Goal: Task Accomplishment & Management: Use online tool/utility

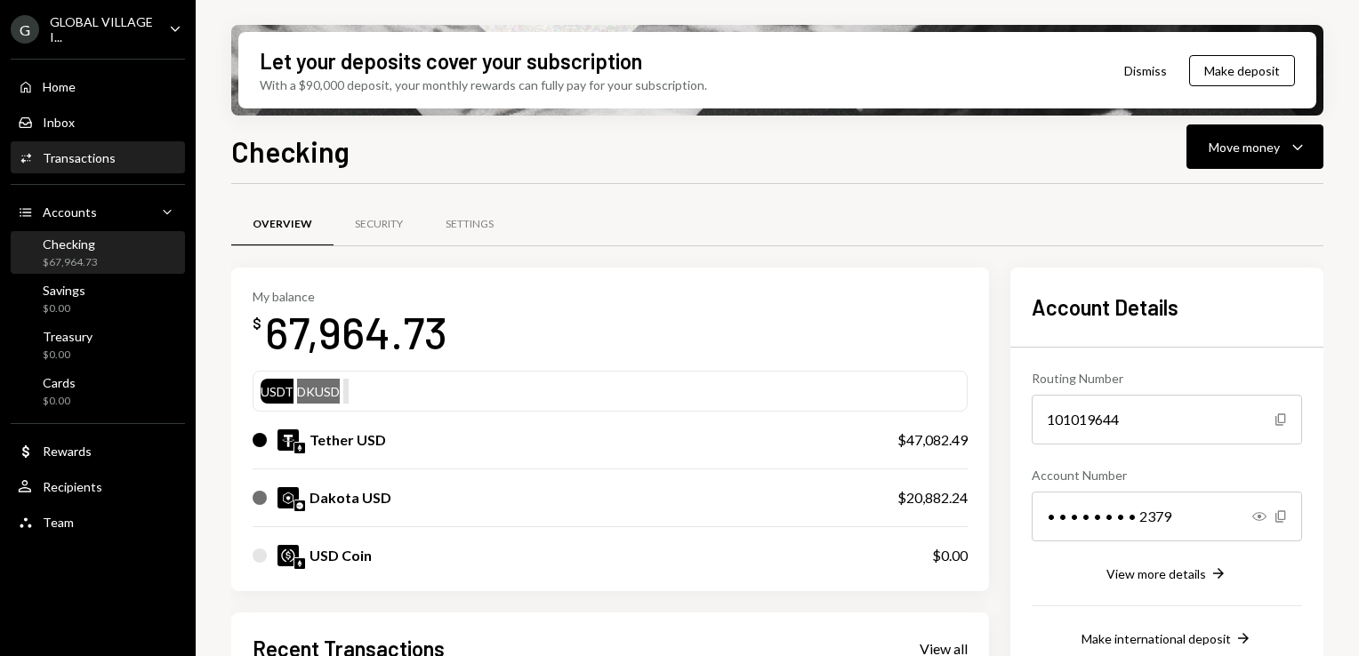
click at [100, 168] on div "Activities Transactions" at bounding box center [98, 158] width 160 height 30
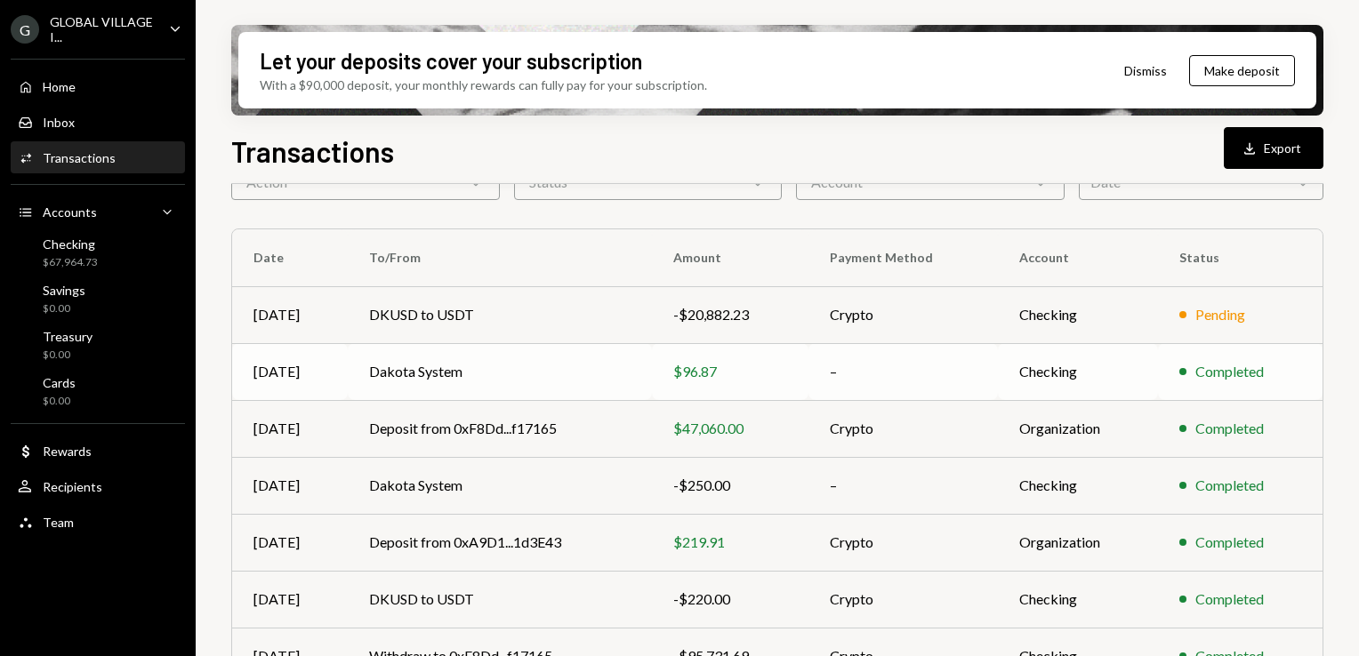
scroll to position [205, 0]
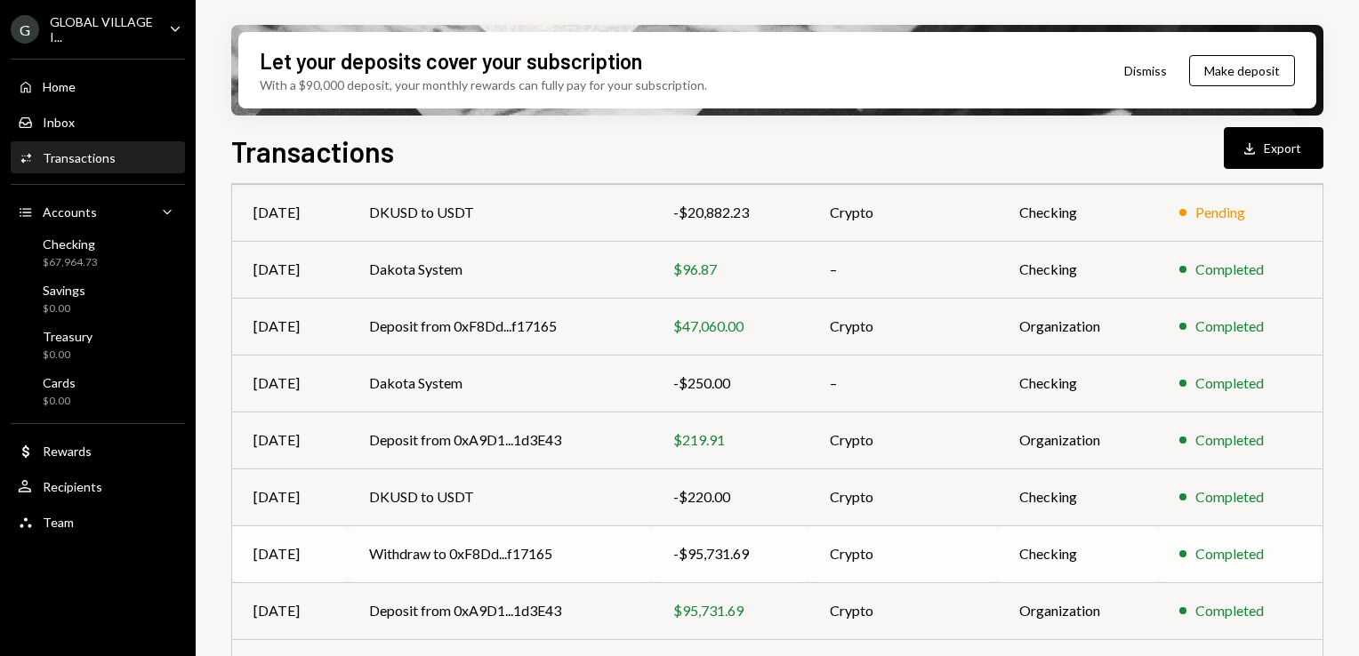
click at [462, 560] on td "Withdraw to 0xF8Dd...f17165" at bounding box center [500, 554] width 304 height 57
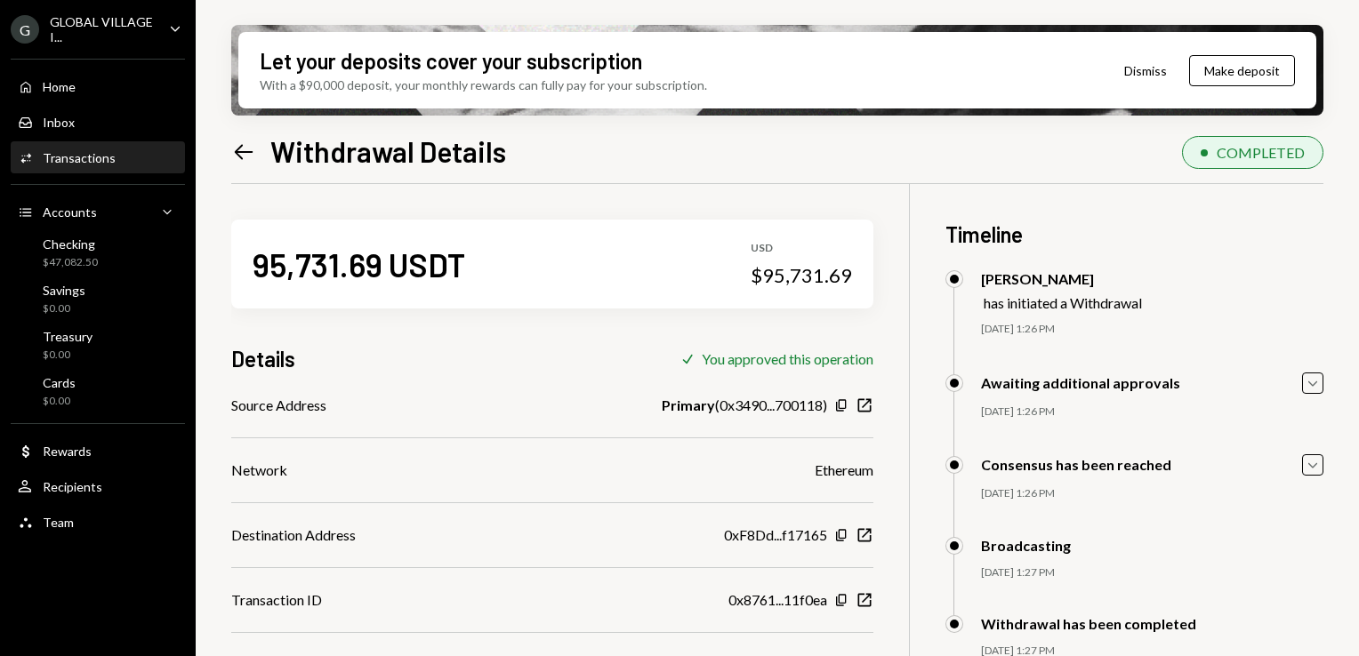
scroll to position [142, 0]
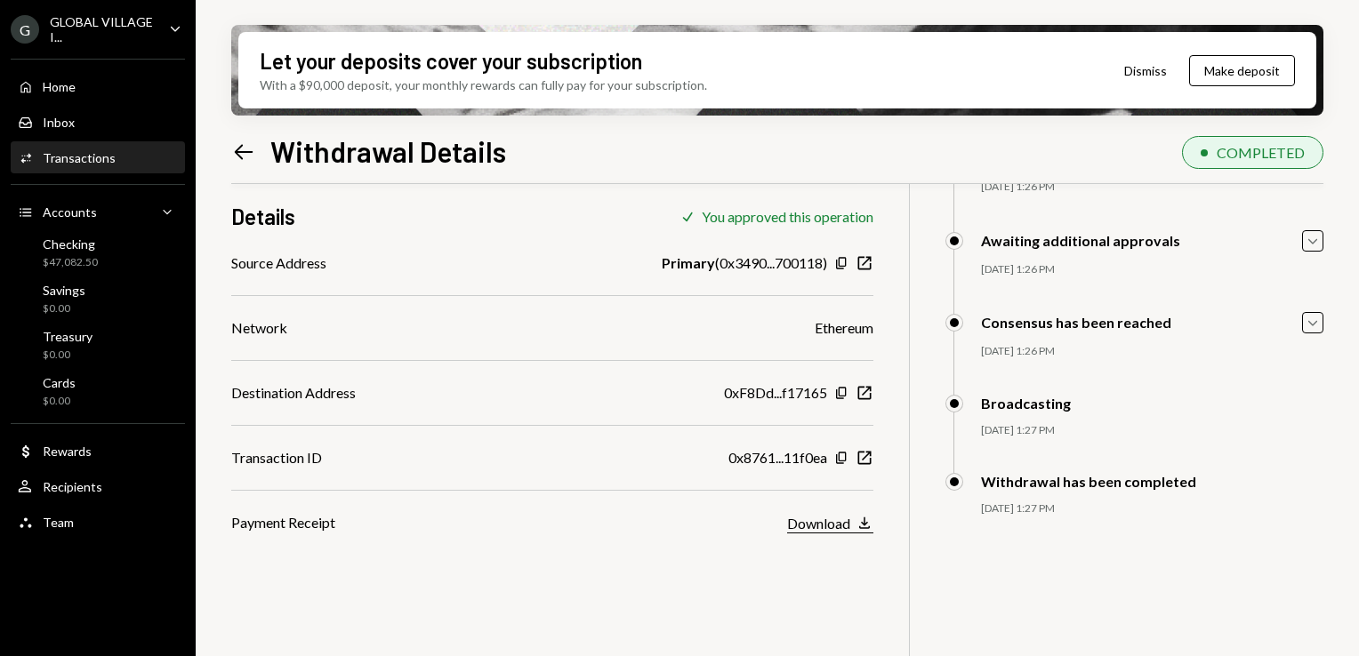
click at [804, 525] on div "Download" at bounding box center [818, 523] width 63 height 17
click at [85, 158] on div "Transactions" at bounding box center [79, 157] width 73 height 15
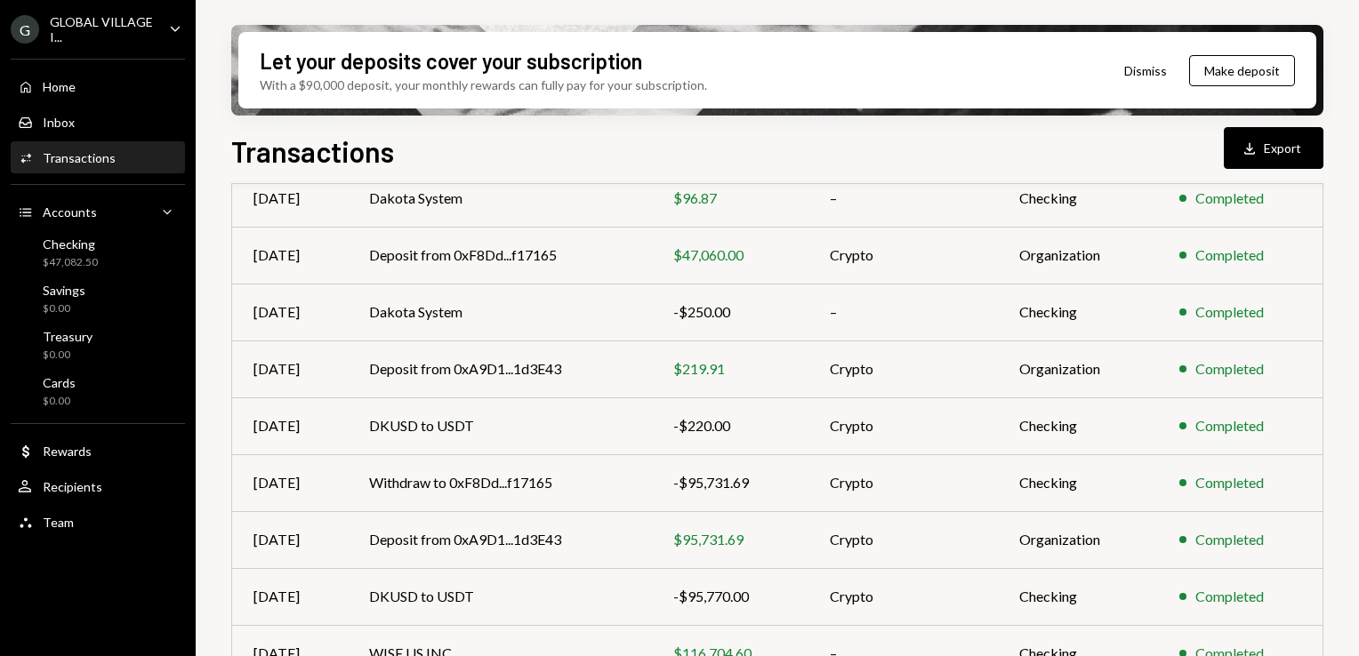
scroll to position [356, 0]
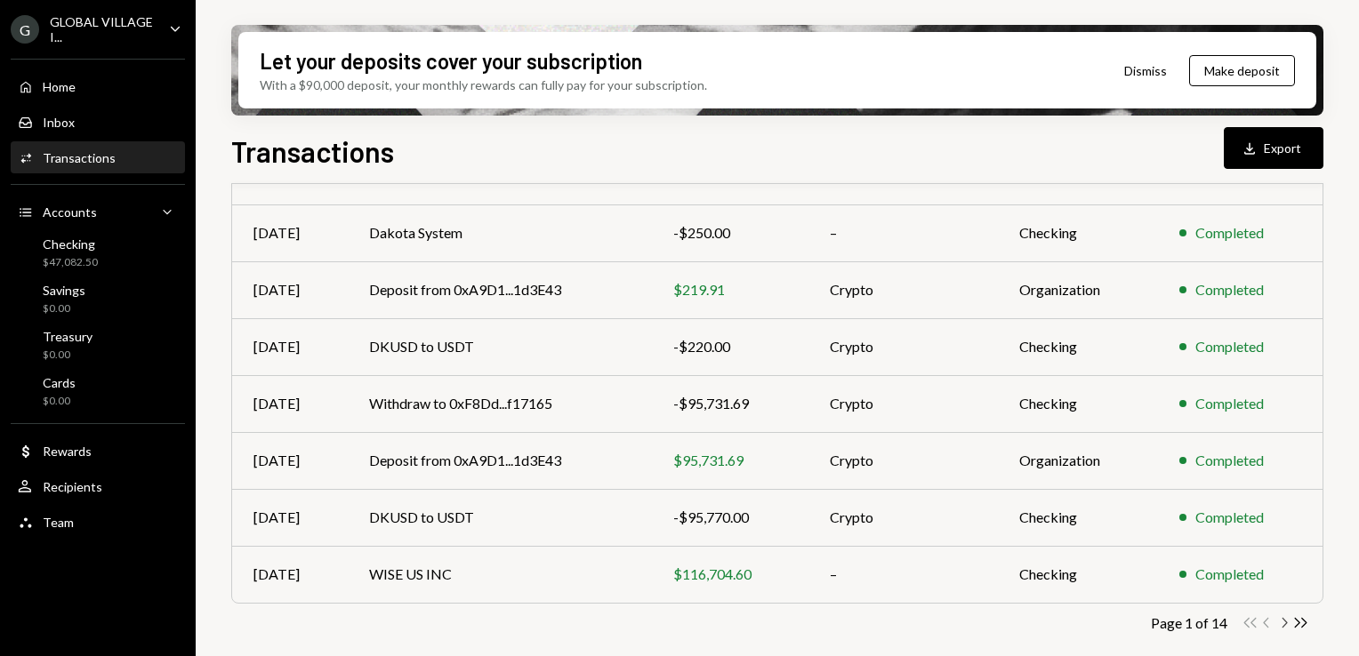
click at [1281, 624] on icon "Chevron Right" at bounding box center [1283, 622] width 17 height 17
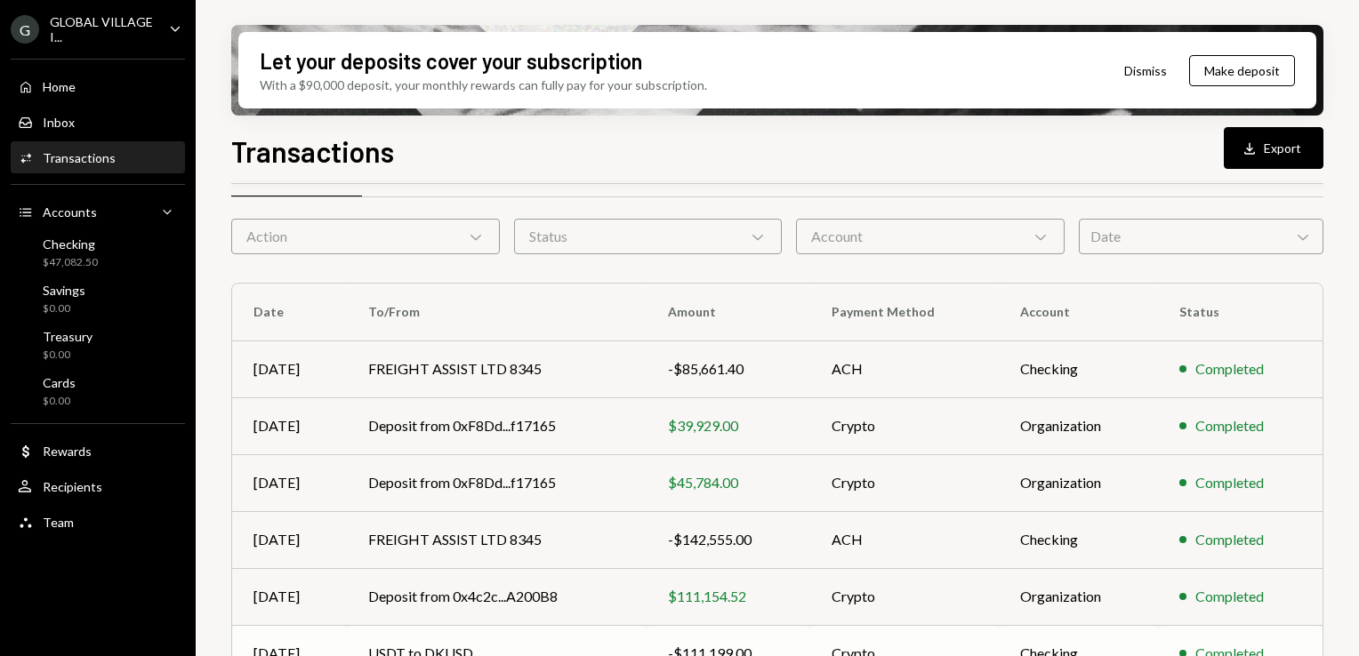
scroll to position [106, 0]
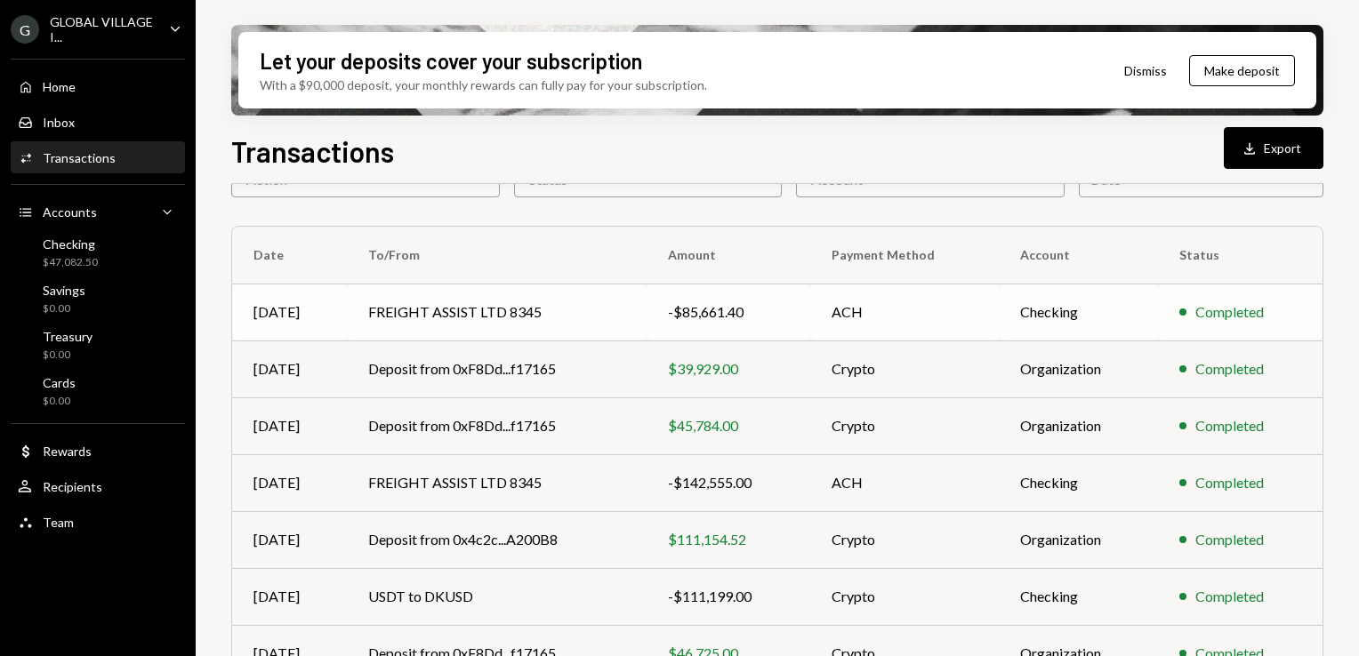
click at [580, 311] on td "FREIGHT ASSIST LTD 8345" at bounding box center [497, 312] width 300 height 57
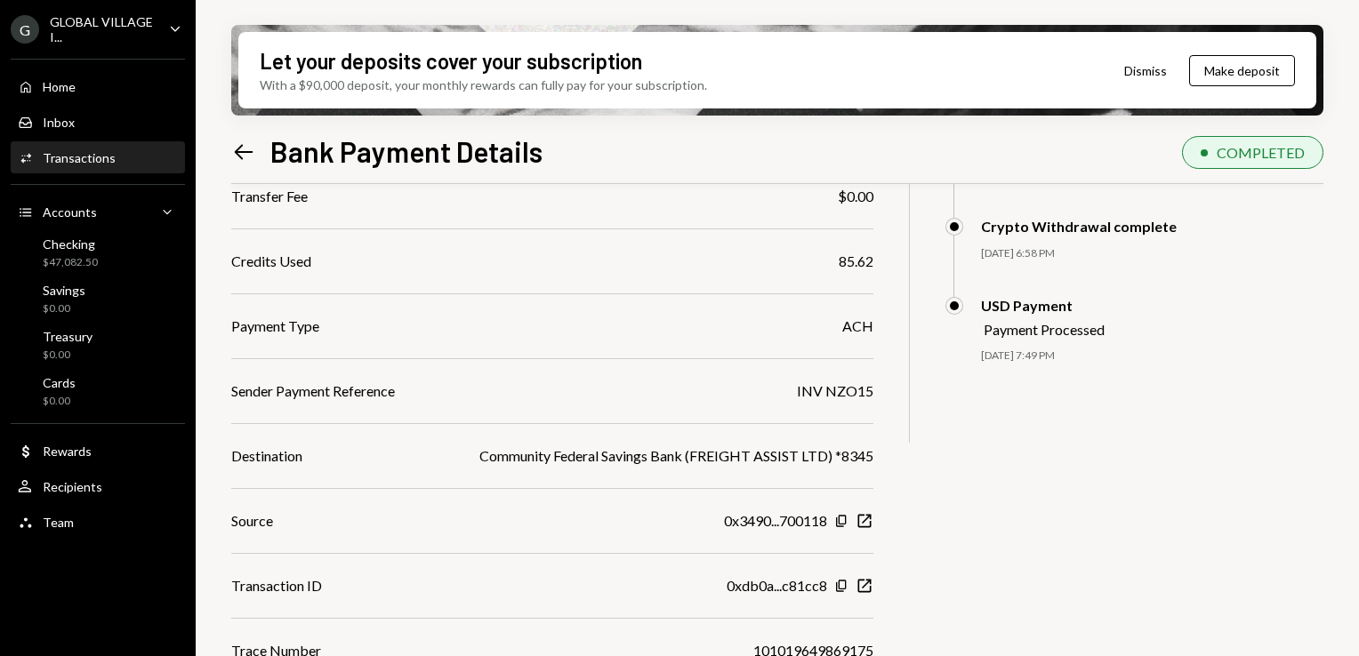
scroll to position [398, 0]
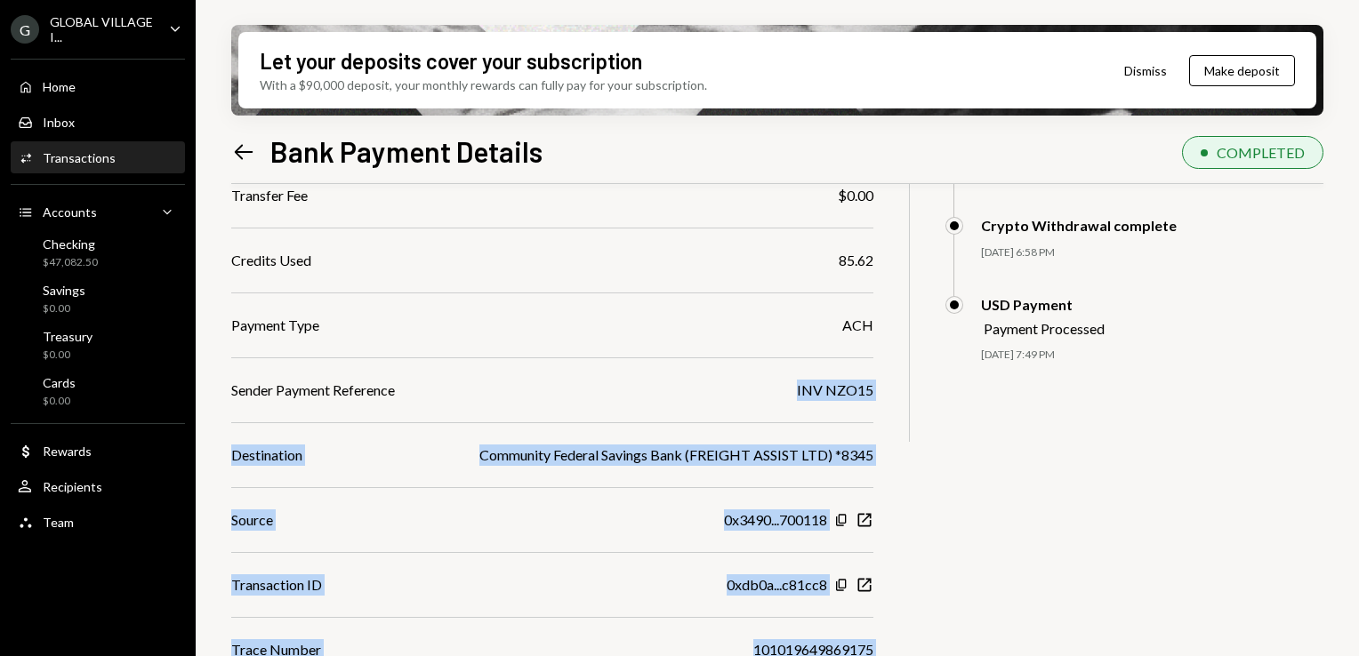
drag, startPoint x: 797, startPoint y: 386, endPoint x: 894, endPoint y: 386, distance: 96.9
click at [894, 386] on div "$ 85,661.40 85,661.4 USDT Details Check You approved this operation Recipient A…" at bounding box center [777, 256] width 1092 height 940
drag, startPoint x: 894, startPoint y: 386, endPoint x: 764, endPoint y: 388, distance: 129.8
click at [764, 388] on div "Sender Payment Reference INV NZO15" at bounding box center [552, 390] width 642 height 21
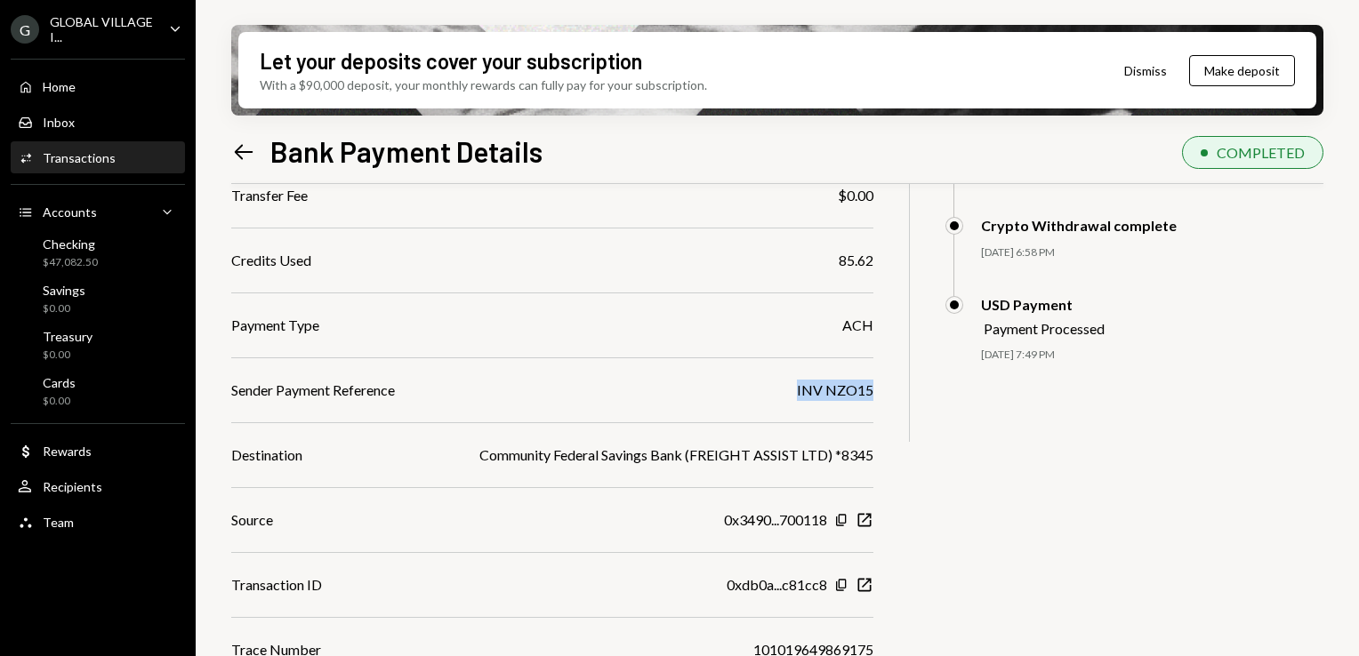
drag, startPoint x: 794, startPoint y: 389, endPoint x: 875, endPoint y: 389, distance: 80.9
click at [875, 389] on div "$ 85,661.40 85,661.4 USDT Details Check You approved this operation Recipient A…" at bounding box center [777, 256] width 1092 height 940
copy div "INV NZO15"
click at [827, 393] on div "INV NZO15" at bounding box center [835, 390] width 76 height 21
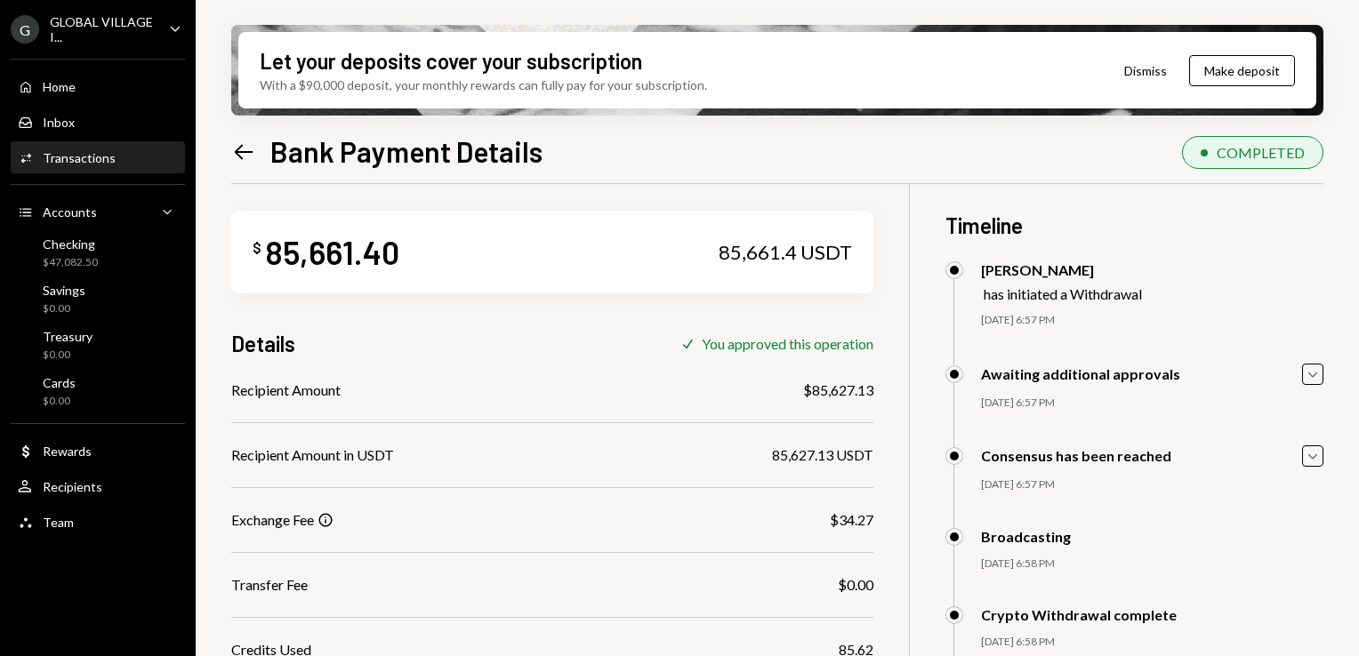
scroll to position [8, 0]
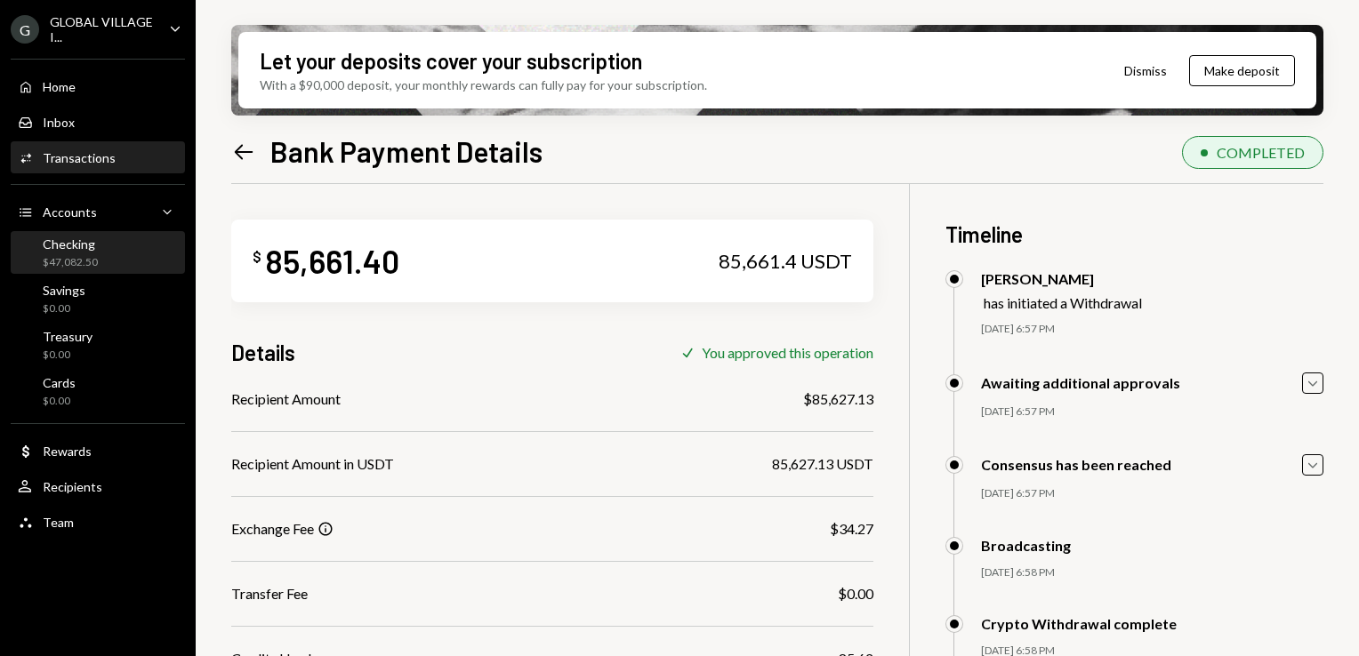
click at [84, 247] on div "Checking" at bounding box center [70, 244] width 55 height 15
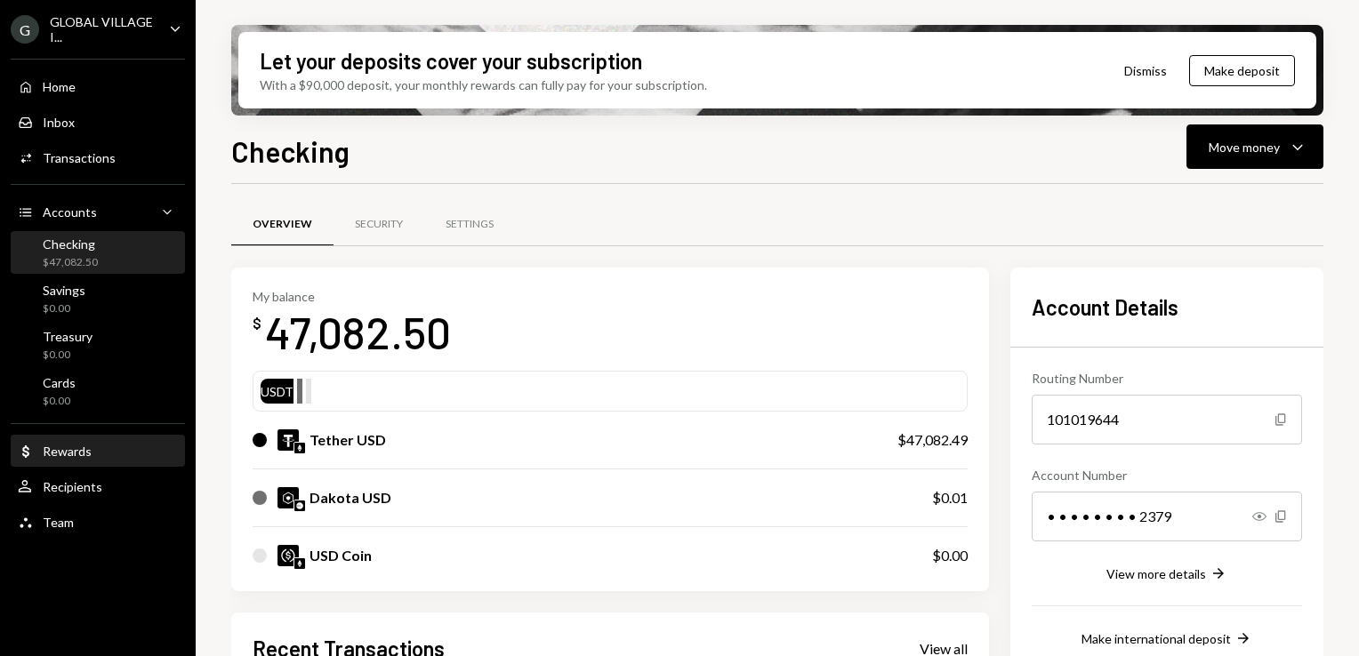
click at [78, 461] on div "Dollar Rewards" at bounding box center [98, 452] width 160 height 30
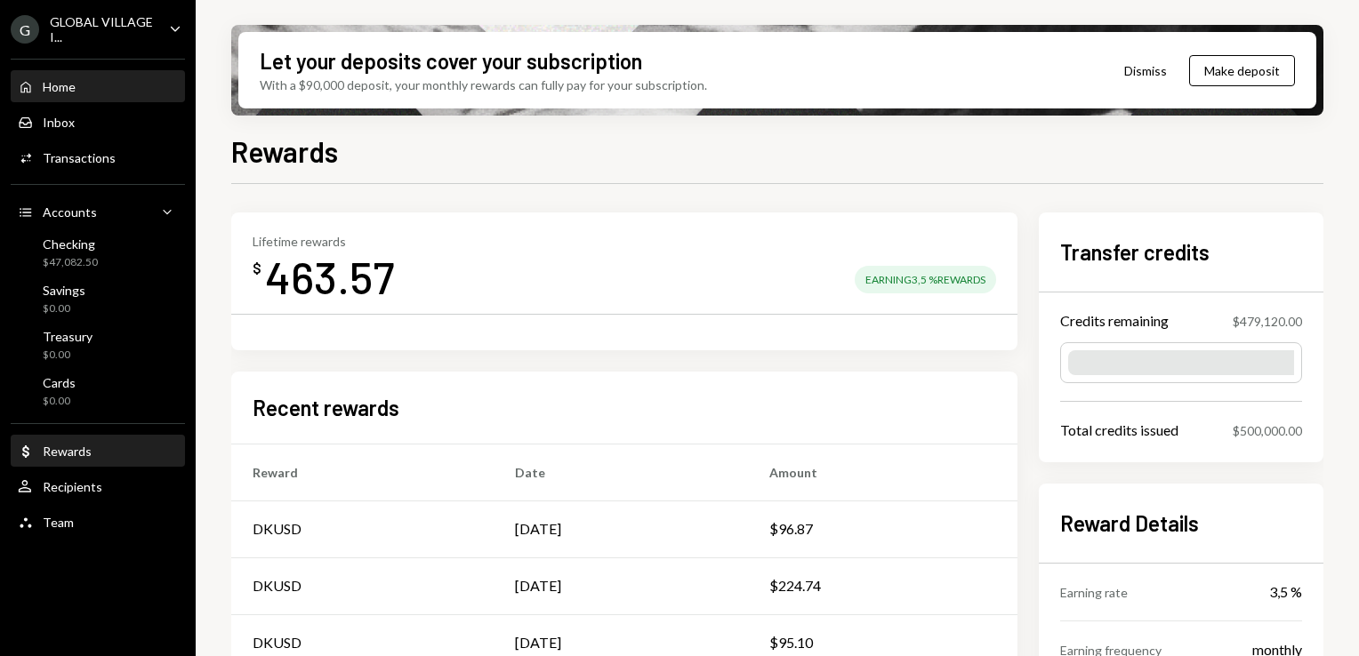
click at [64, 79] on div "Home" at bounding box center [59, 86] width 33 height 15
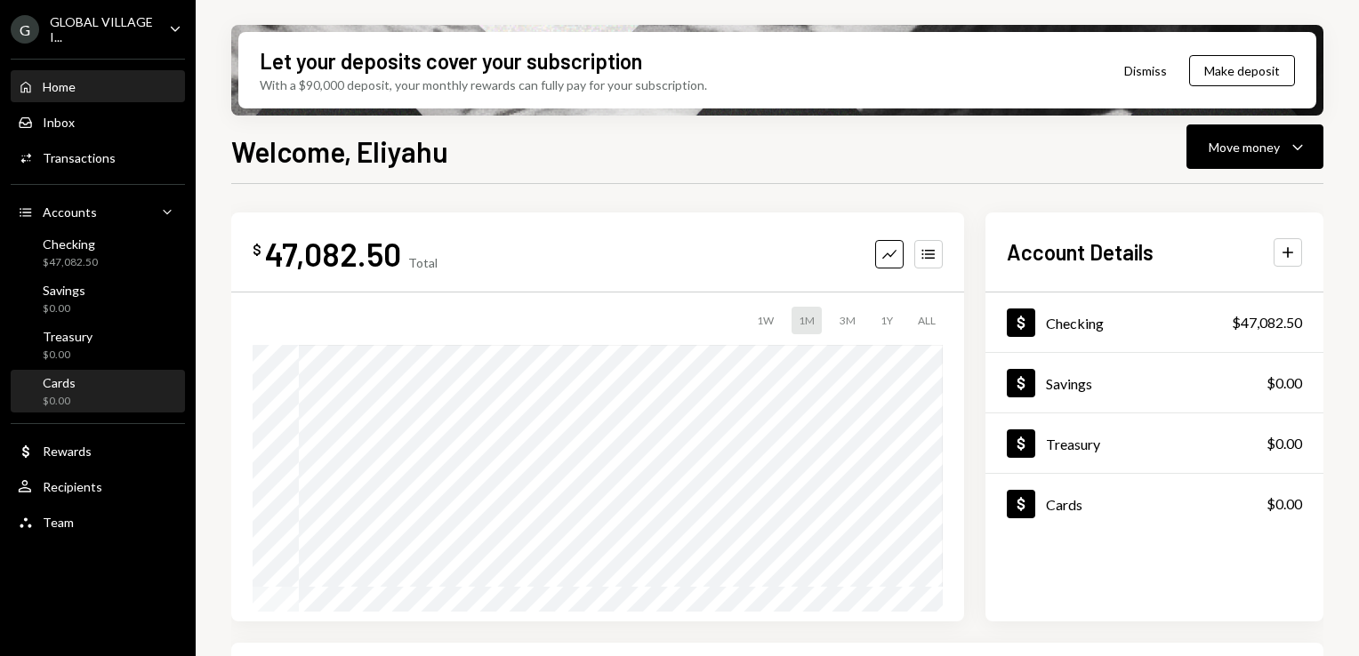
click at [73, 377] on div "Cards" at bounding box center [59, 382] width 33 height 15
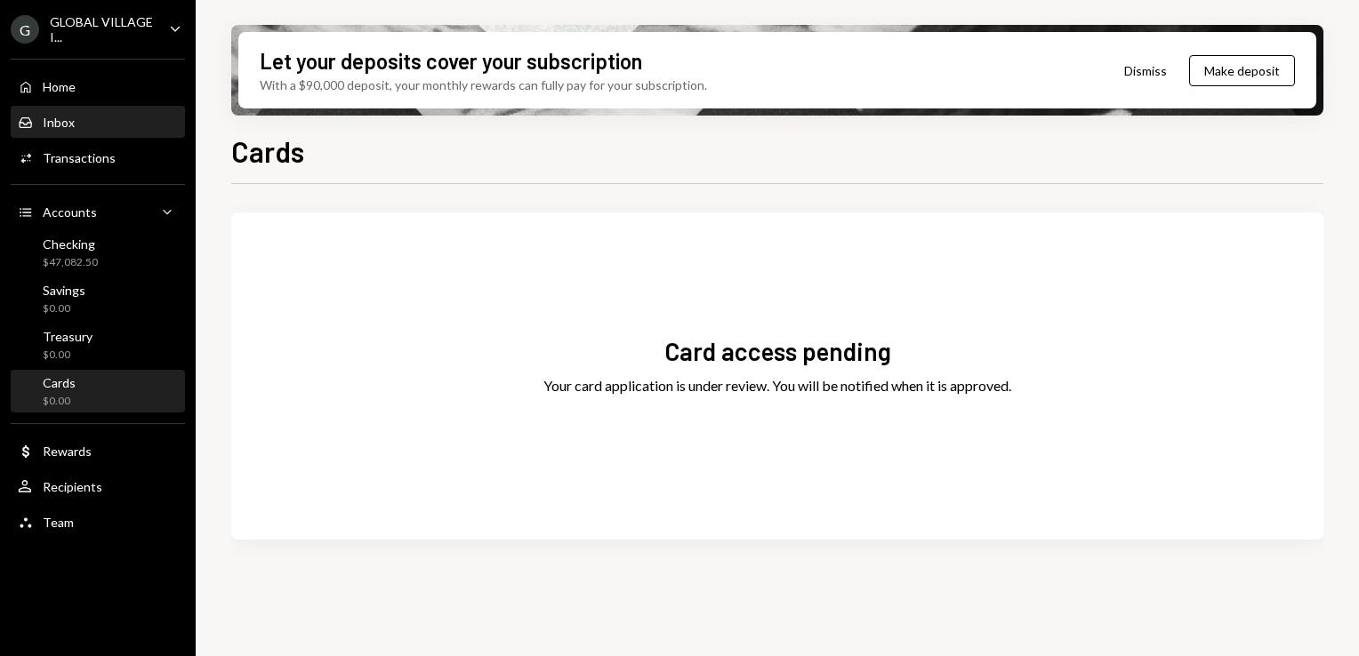
click at [67, 123] on div "Inbox" at bounding box center [59, 122] width 32 height 15
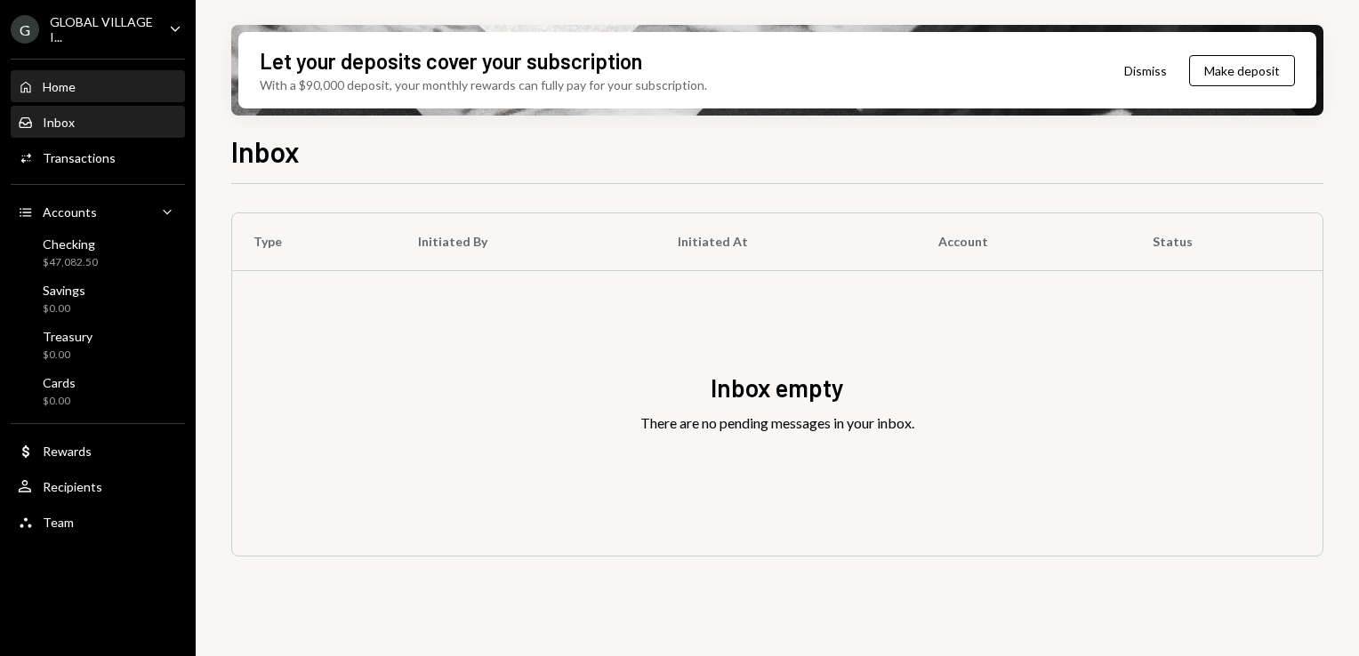
click at [84, 84] on div "Home Home" at bounding box center [98, 87] width 160 height 16
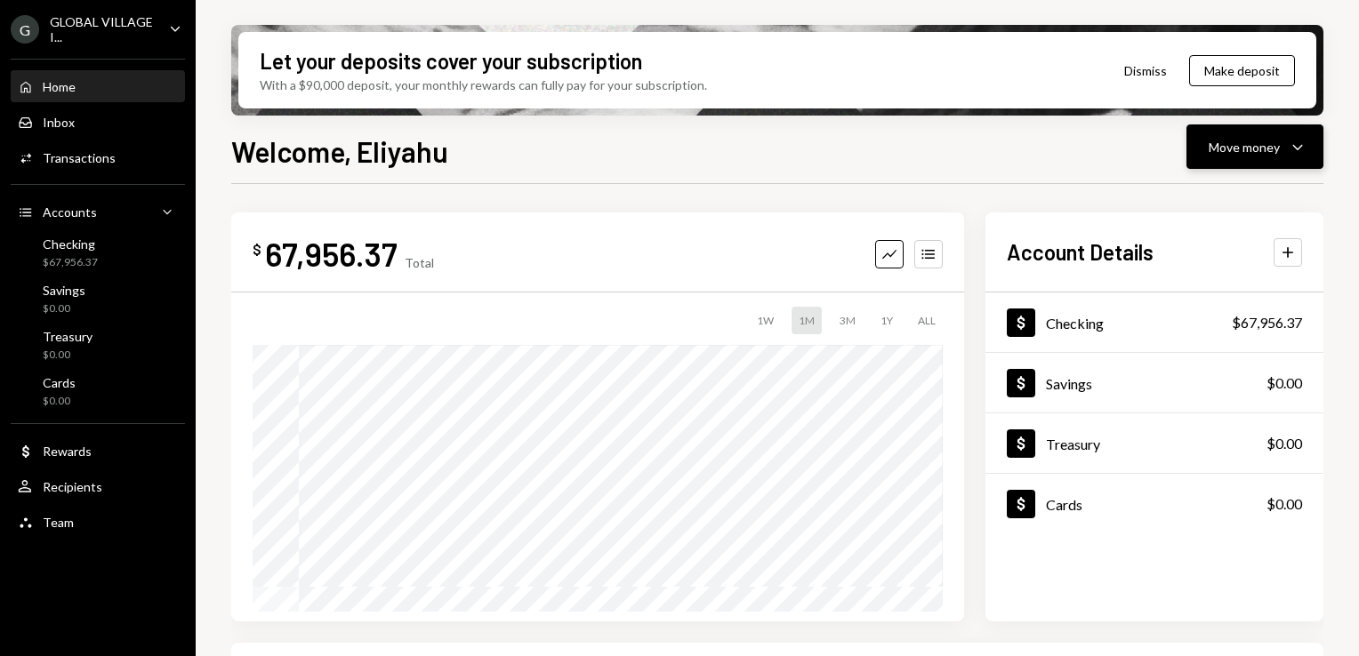
click at [1288, 146] on icon "Caret Down" at bounding box center [1297, 146] width 21 height 21
click at [1177, 196] on div "Send" at bounding box center [1241, 200] width 130 height 19
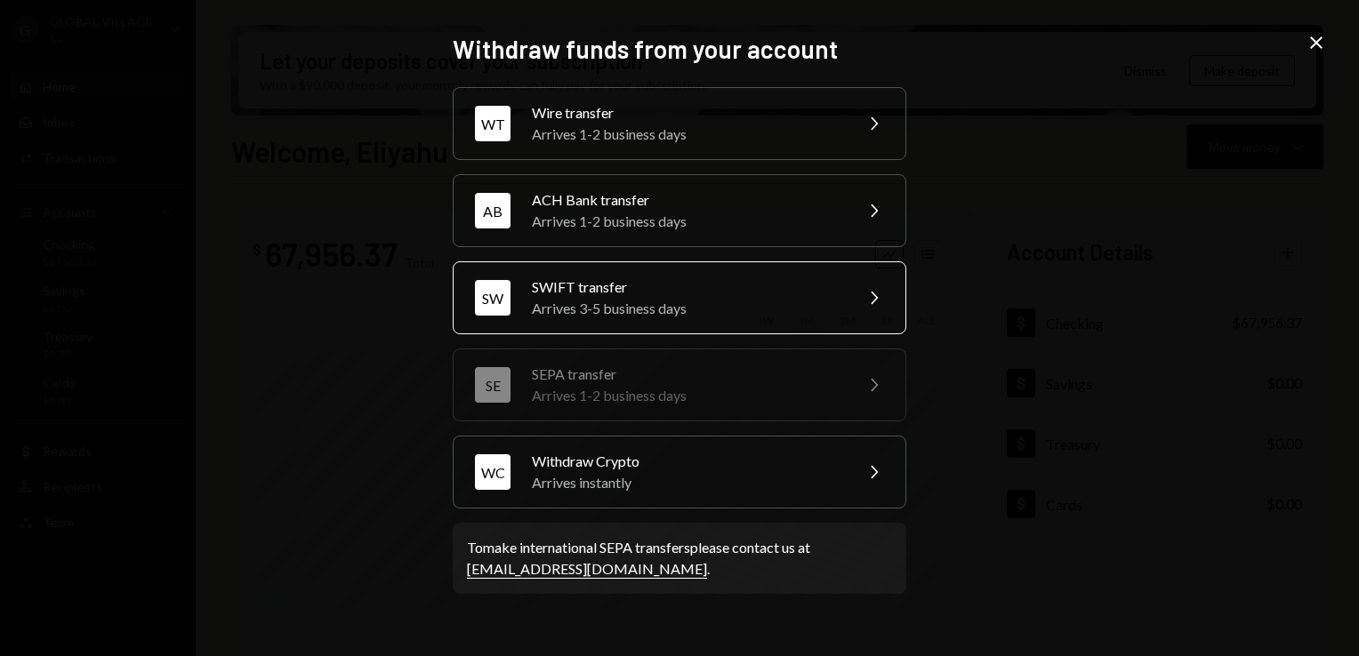
click at [884, 293] on div "SW SWIFT transfer Arrives 3-5 business days Chevron Right" at bounding box center [680, 297] width 454 height 73
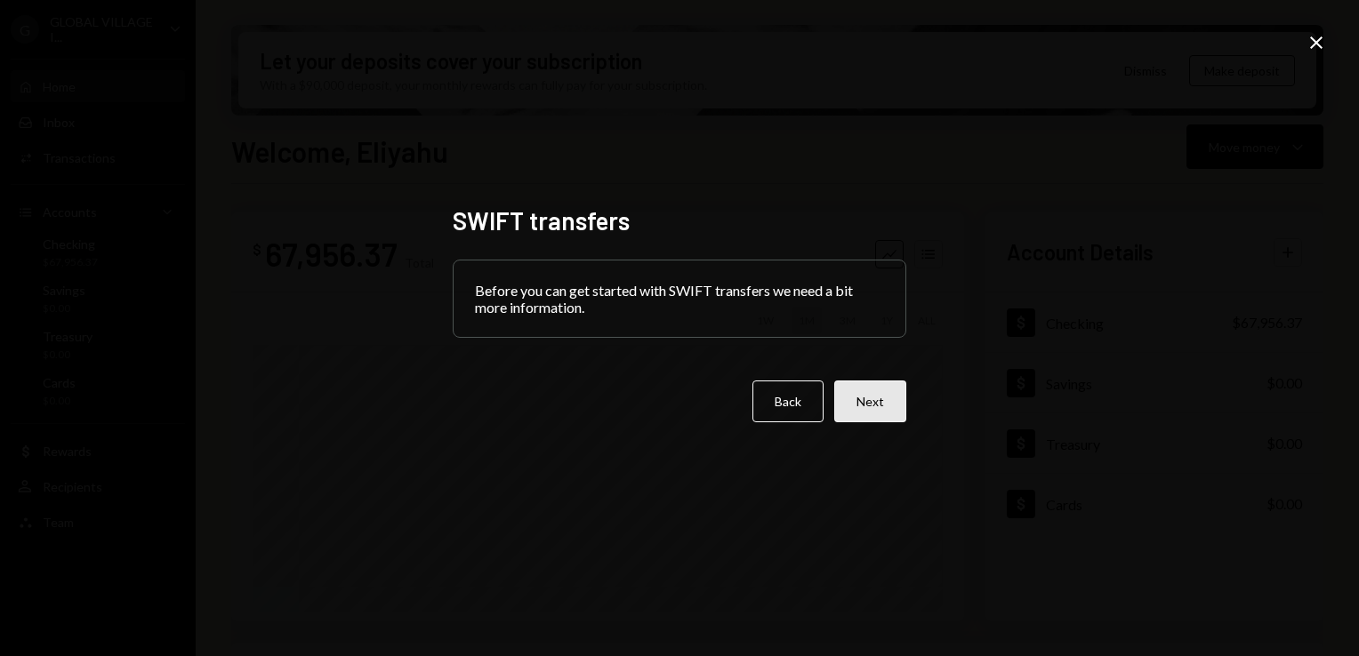
click at [868, 403] on button "Next" at bounding box center [870, 402] width 72 height 42
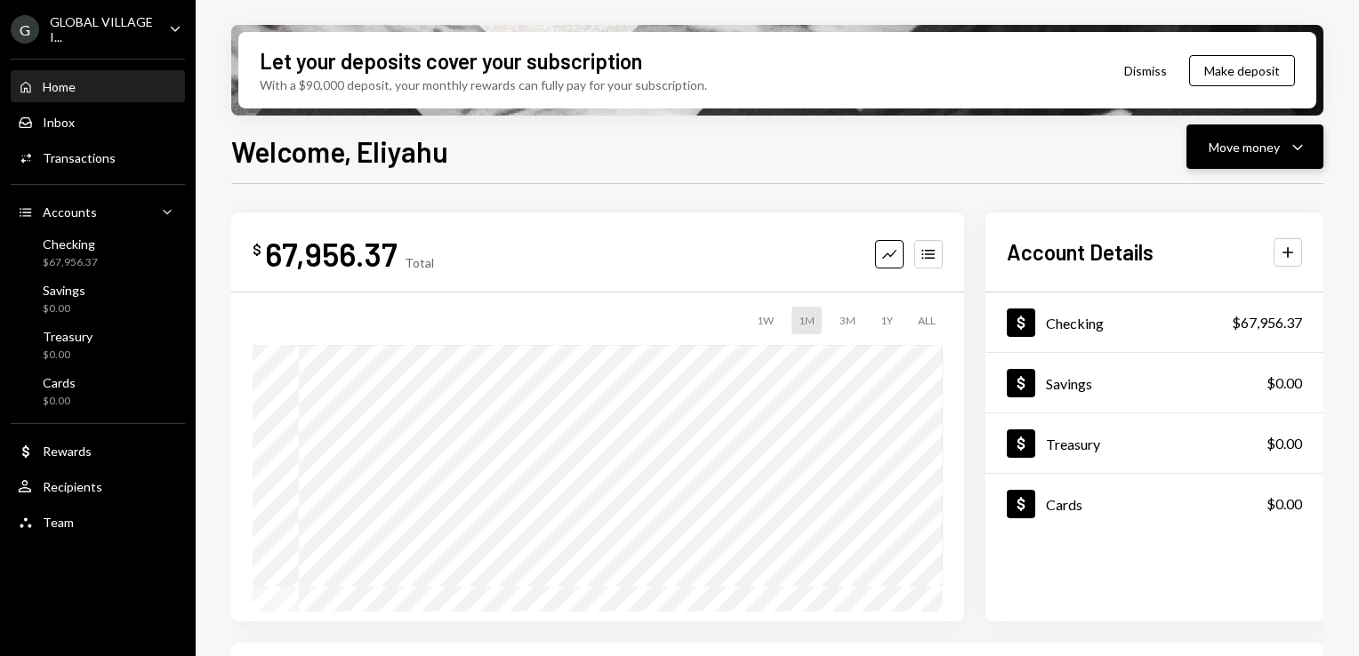
click at [1262, 151] on div "Move money" at bounding box center [1243, 147] width 71 height 19
click at [1183, 201] on div "Send" at bounding box center [1241, 200] width 130 height 19
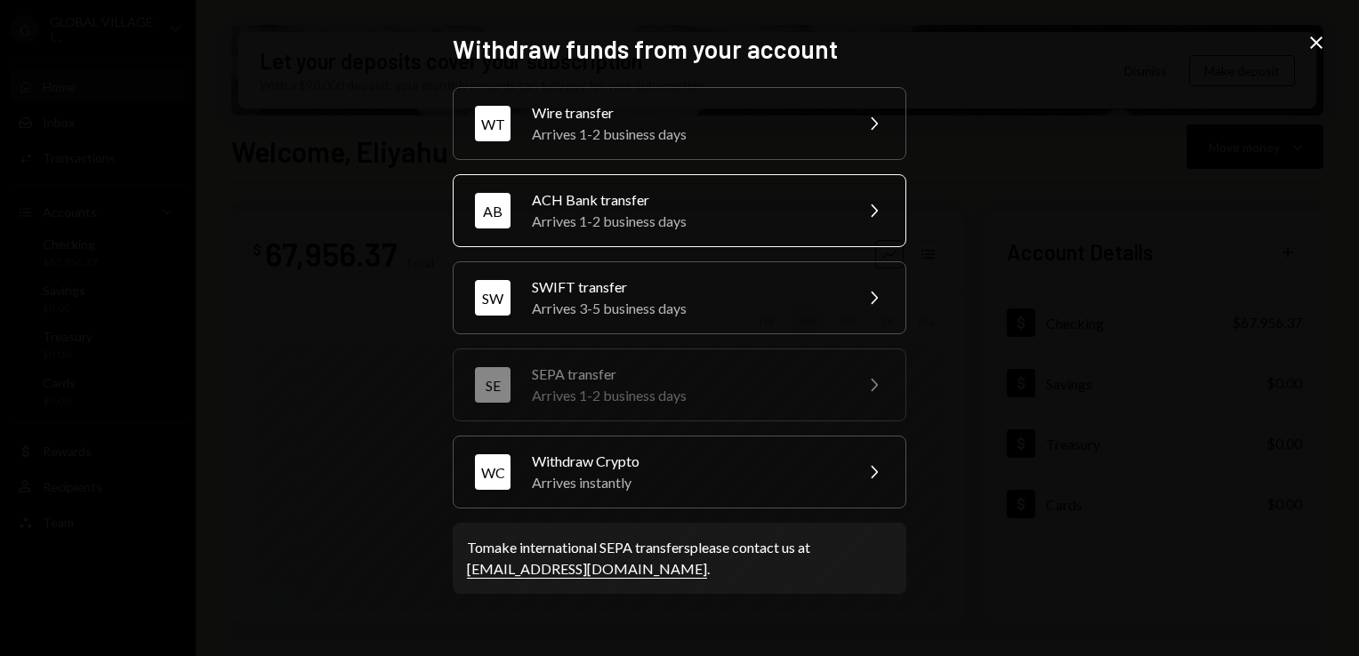
click at [496, 210] on div "AB" at bounding box center [493, 211] width 36 height 36
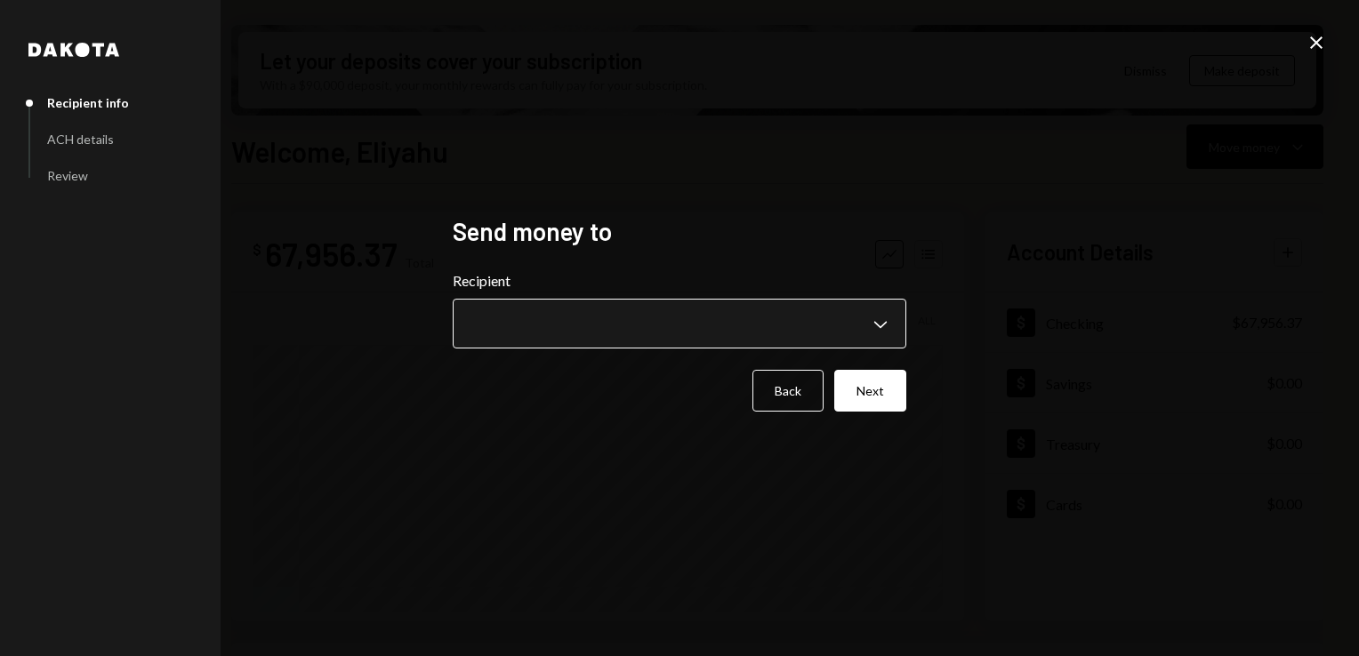
click at [878, 325] on body "G GLOBAL VILLAGE I... Caret Down Home Home Inbox Inbox Activities Transactions …" at bounding box center [679, 328] width 1359 height 656
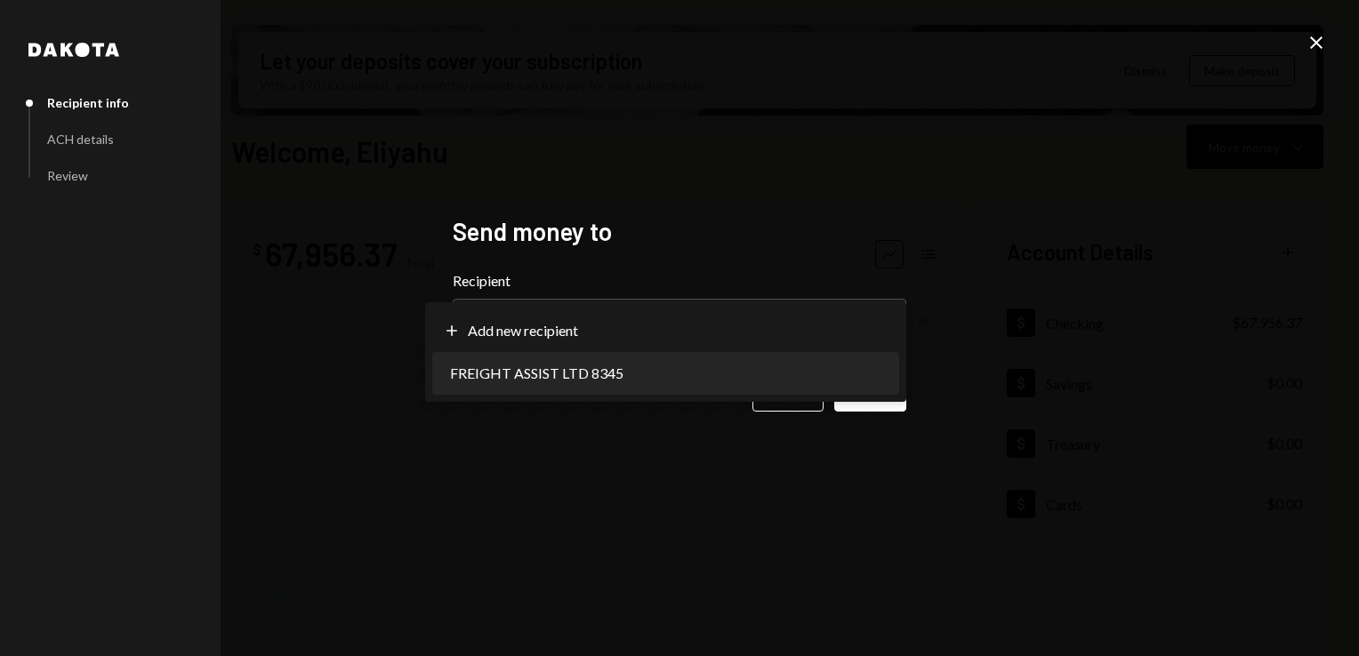
select select "**********"
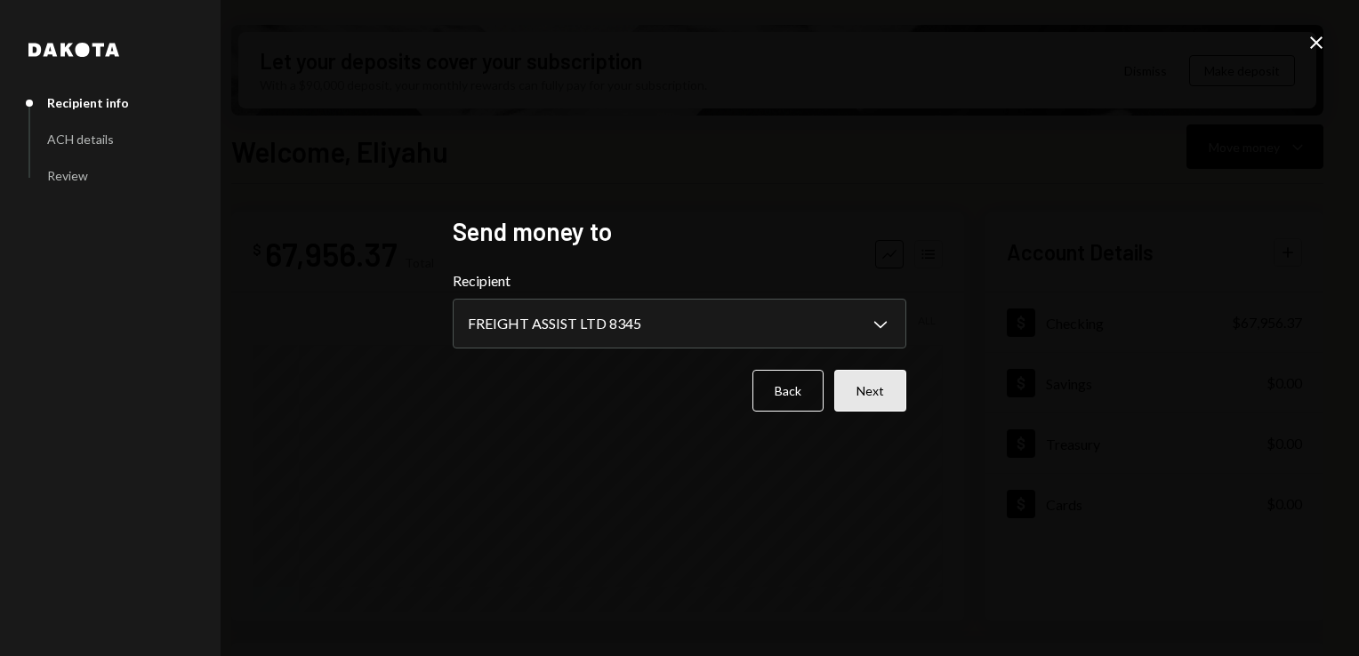
click at [878, 394] on button "Next" at bounding box center [870, 391] width 72 height 42
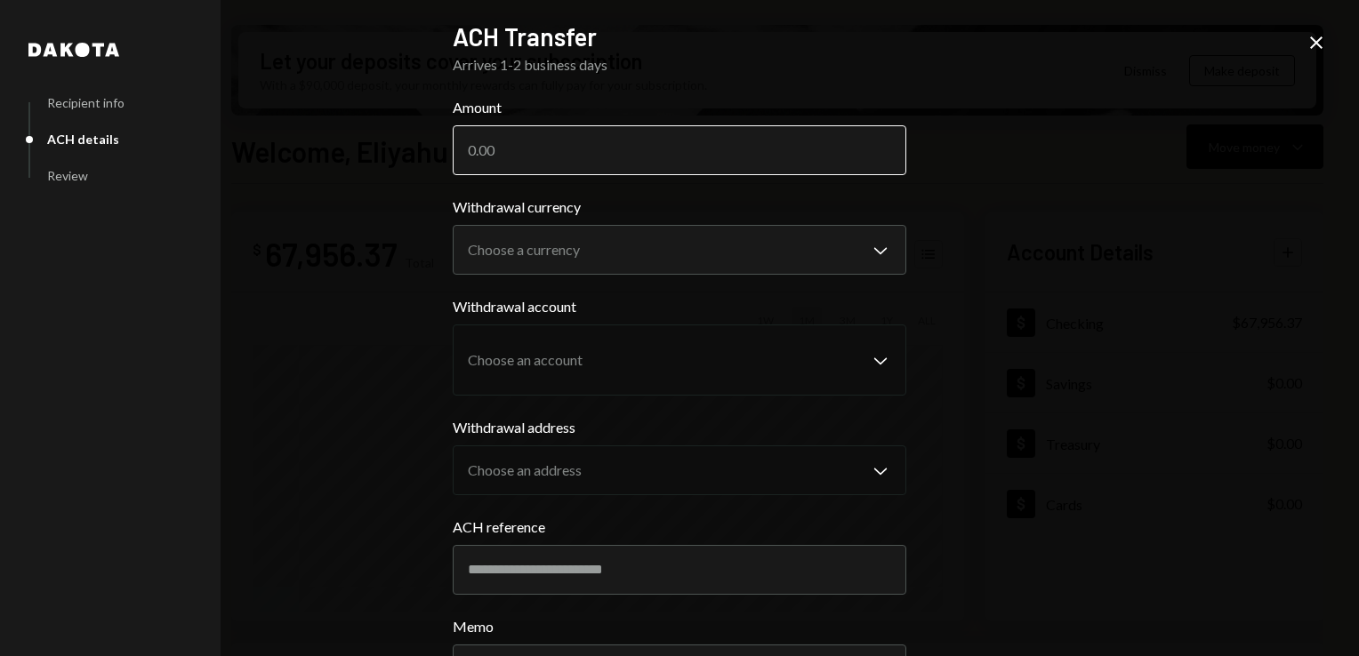
click at [495, 144] on input "Amount" at bounding box center [680, 150] width 454 height 50
type input "67788"
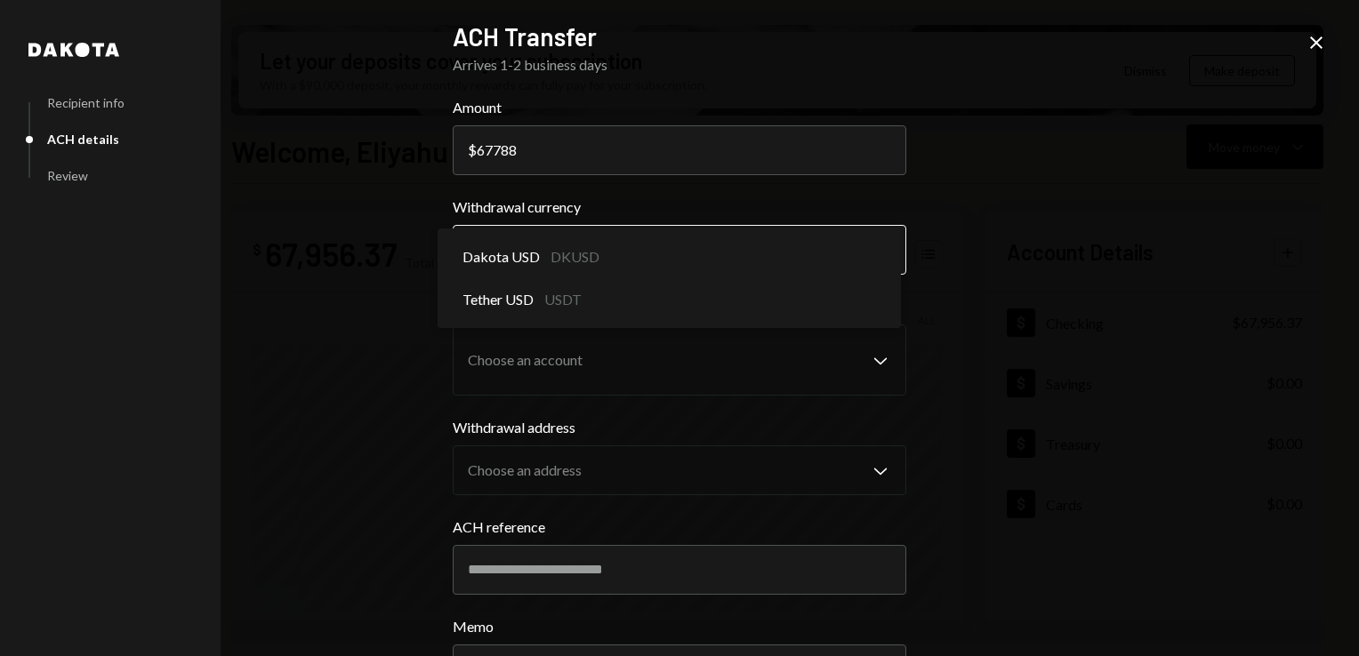
click at [830, 239] on body "G GLOBAL VILLAGE I... Caret Down Home Home Inbox Inbox Activities Transactions …" at bounding box center [679, 328] width 1359 height 656
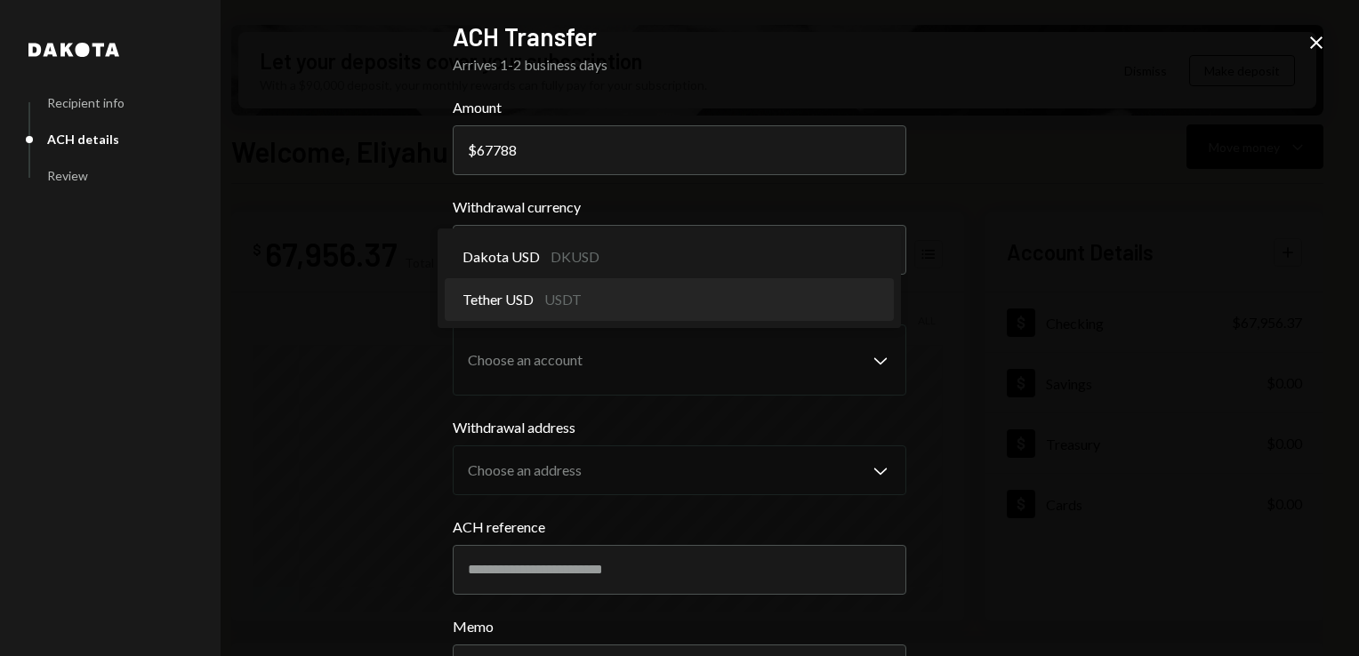
select select "****"
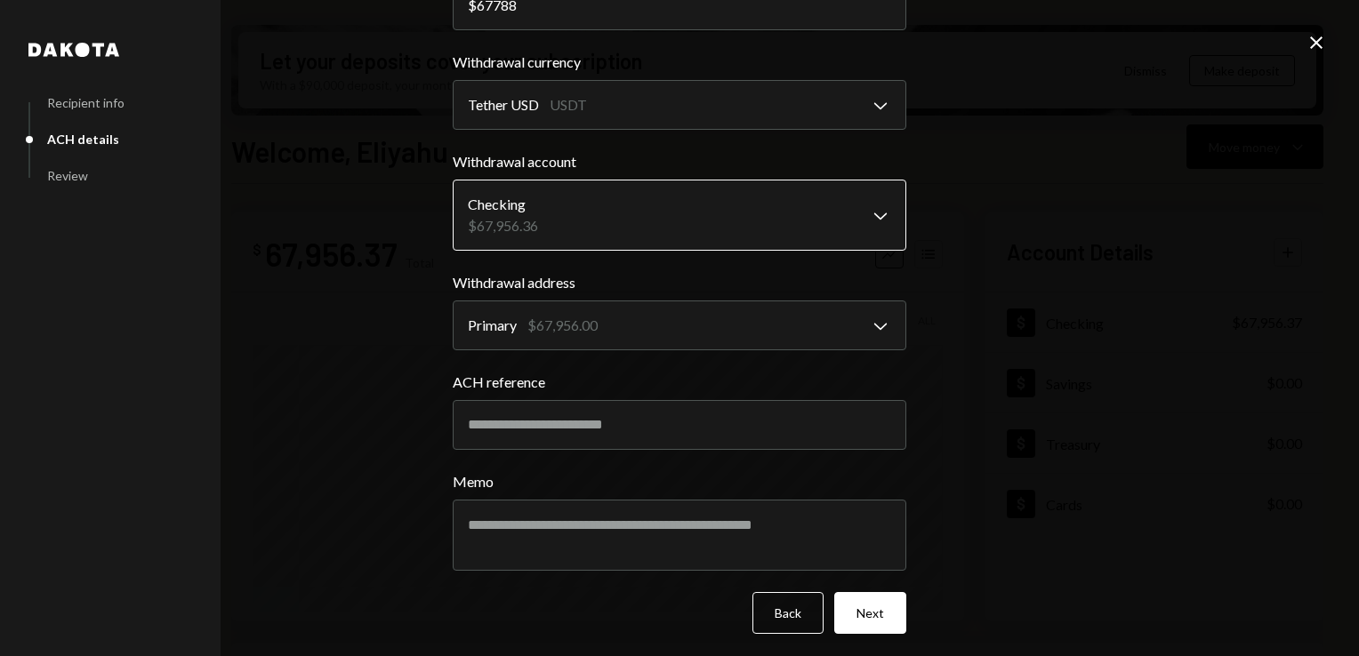
scroll to position [149, 0]
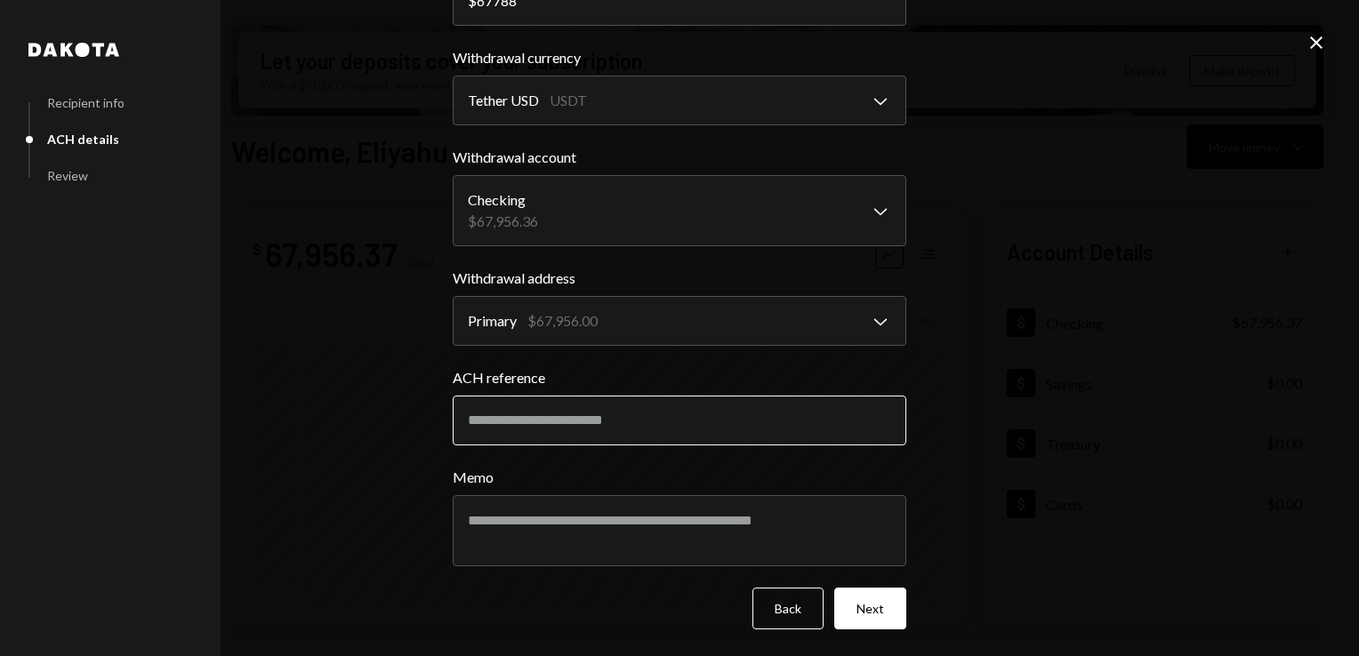
click at [484, 417] on input "ACH reference" at bounding box center [680, 421] width 454 height 50
paste input "*********"
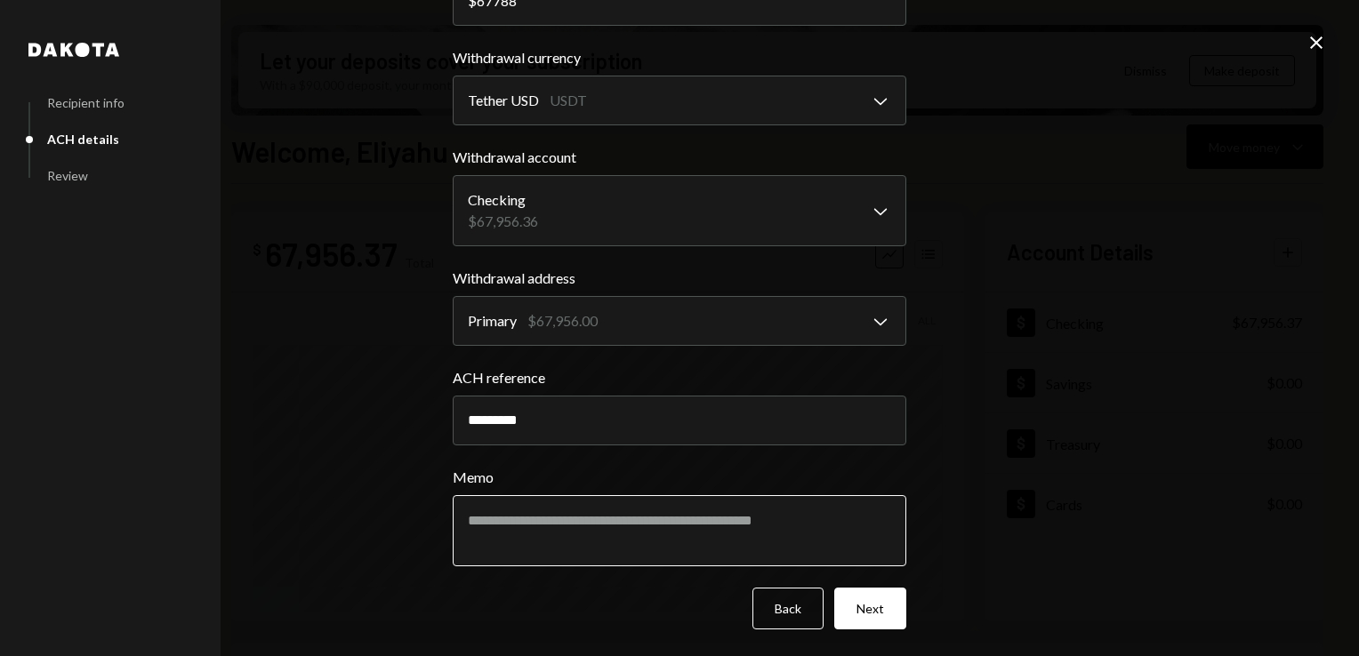
scroll to position [0, 0]
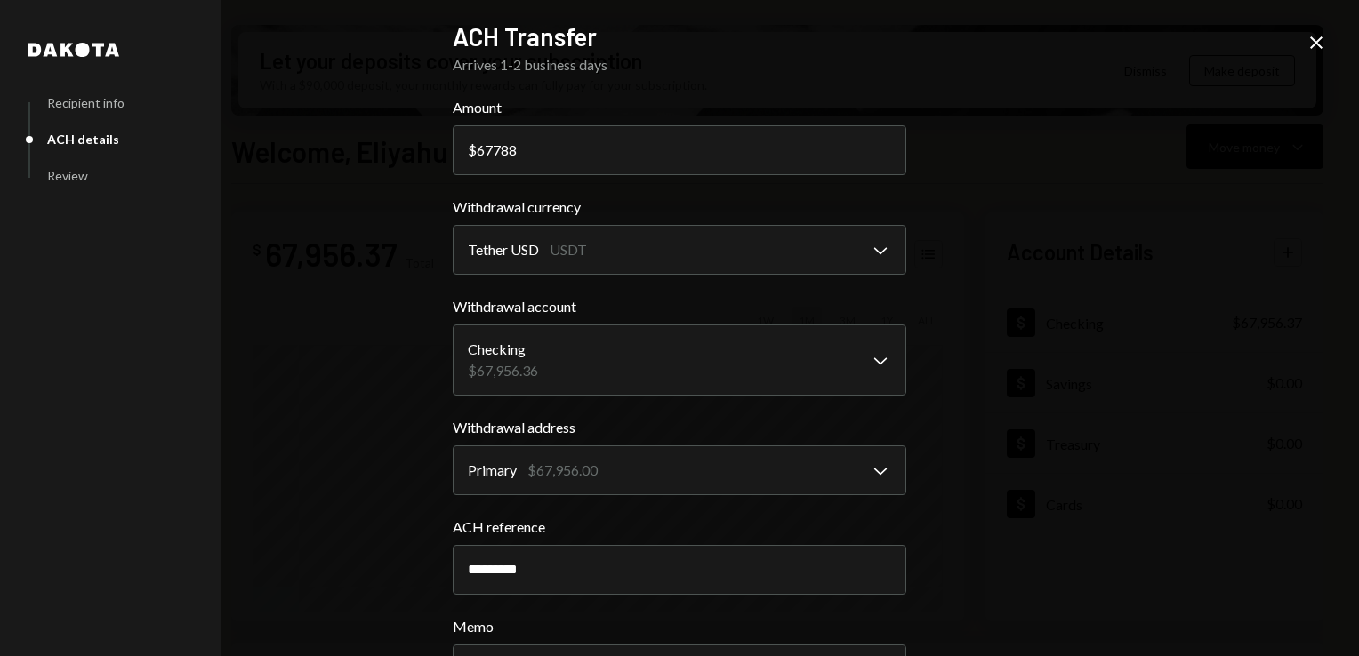
type input "*********"
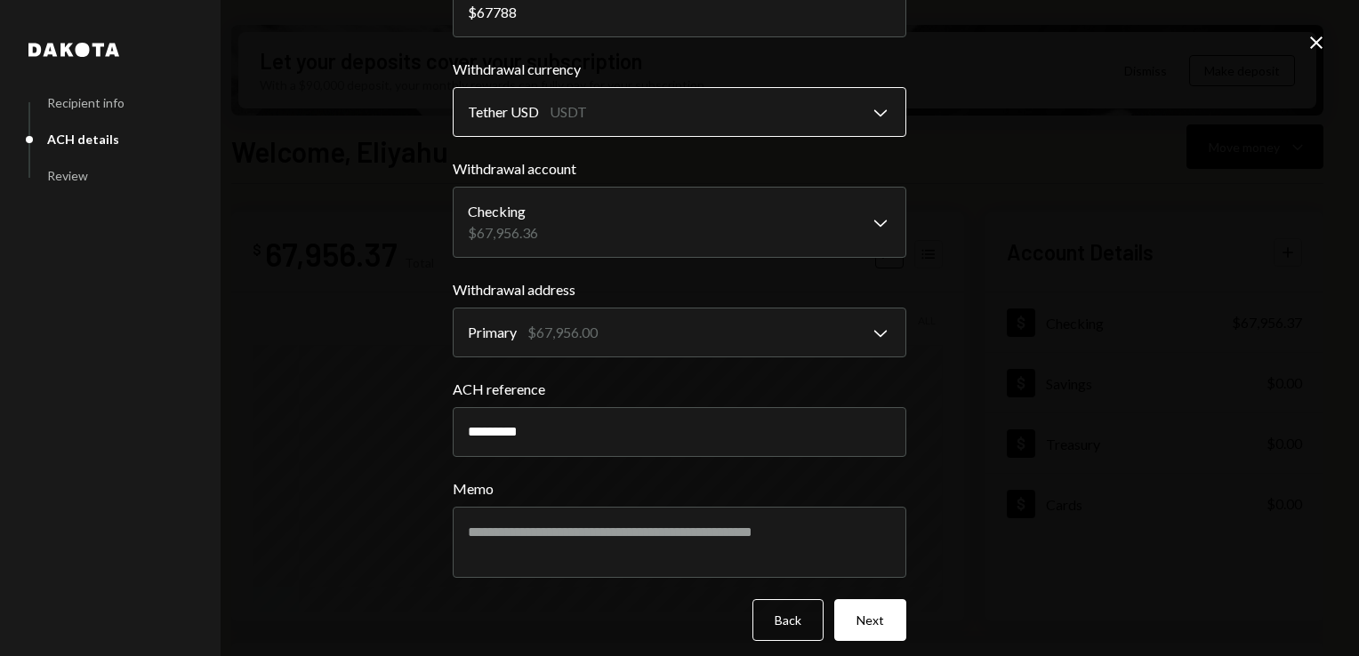
scroll to position [149, 0]
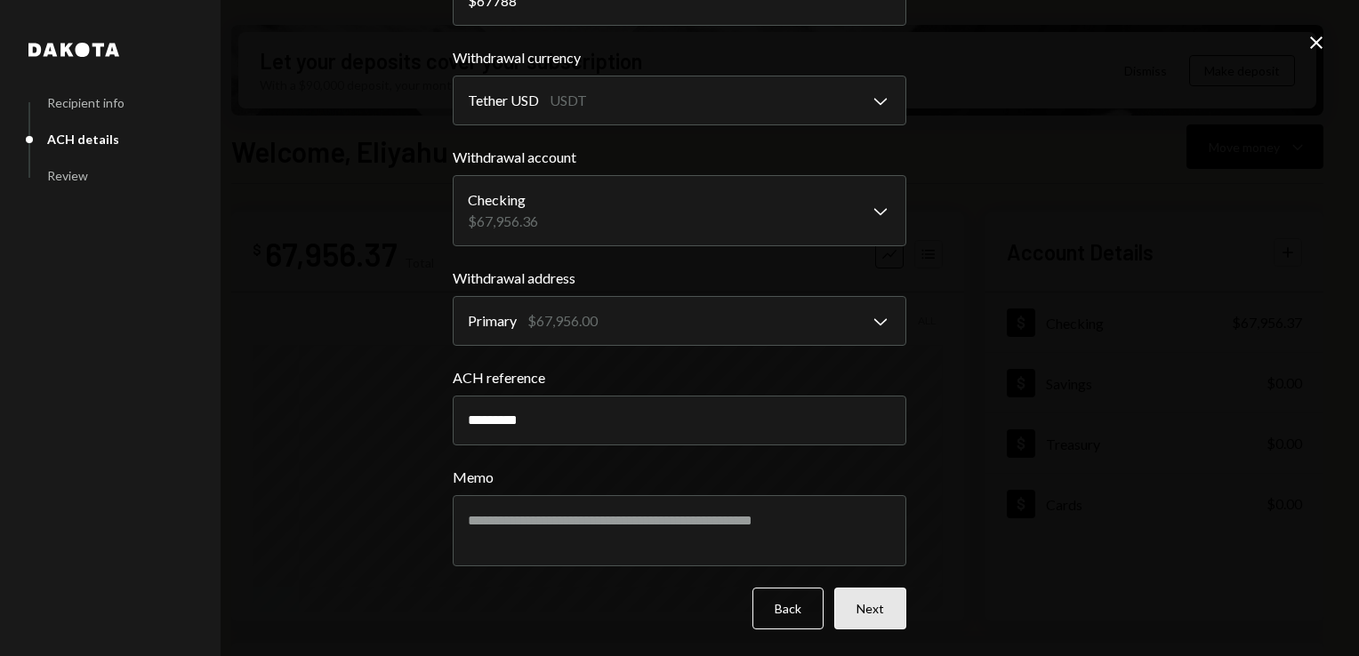
click at [871, 616] on button "Next" at bounding box center [870, 609] width 72 height 42
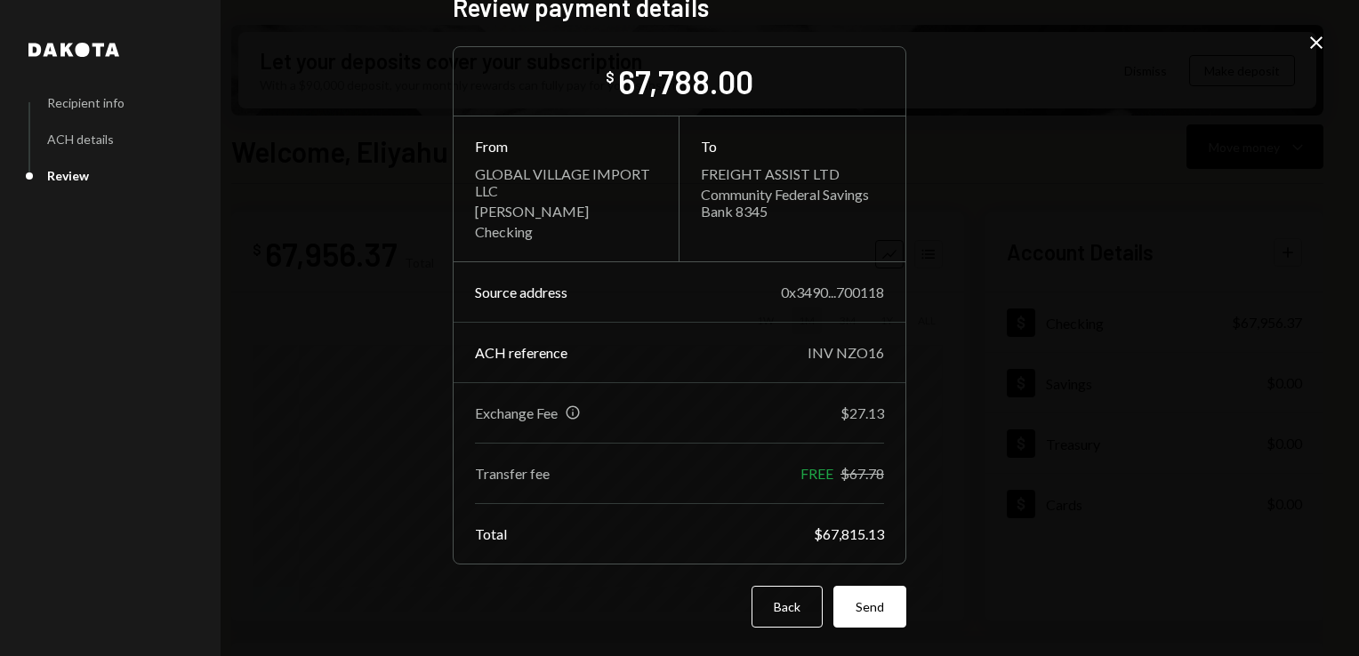
scroll to position [28, 0]
click at [871, 616] on button "Send" at bounding box center [869, 608] width 73 height 42
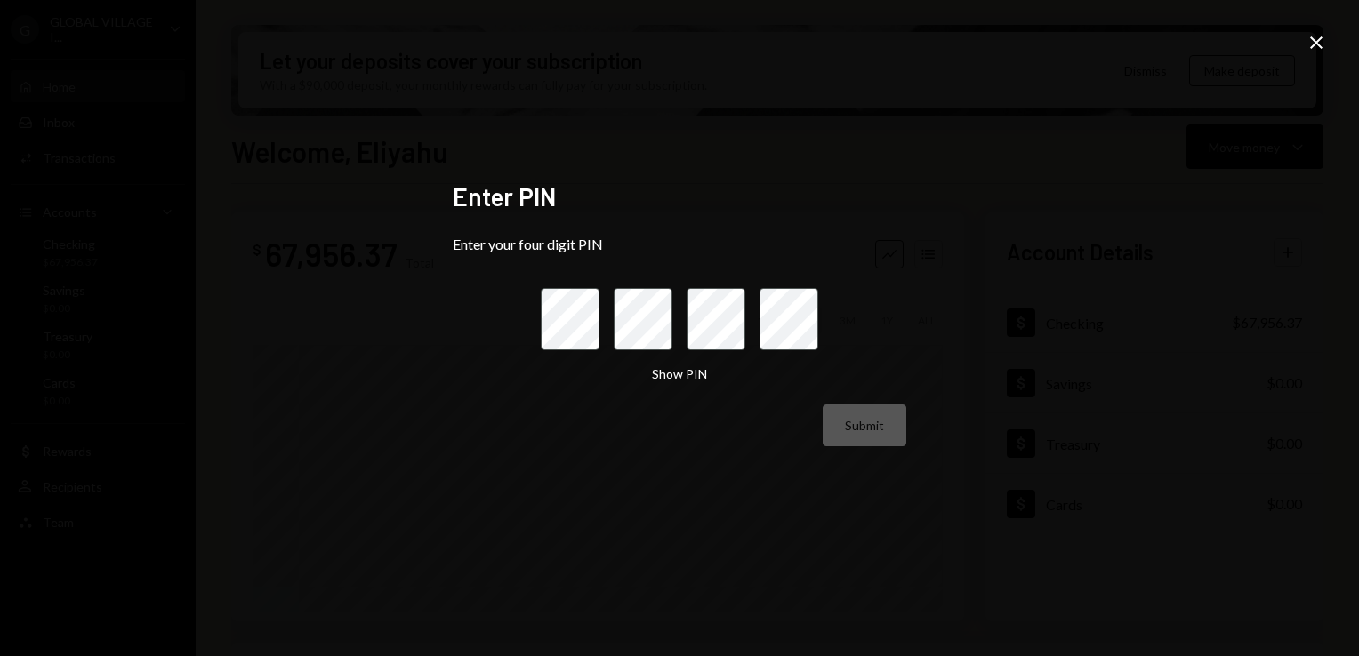
scroll to position [0, 0]
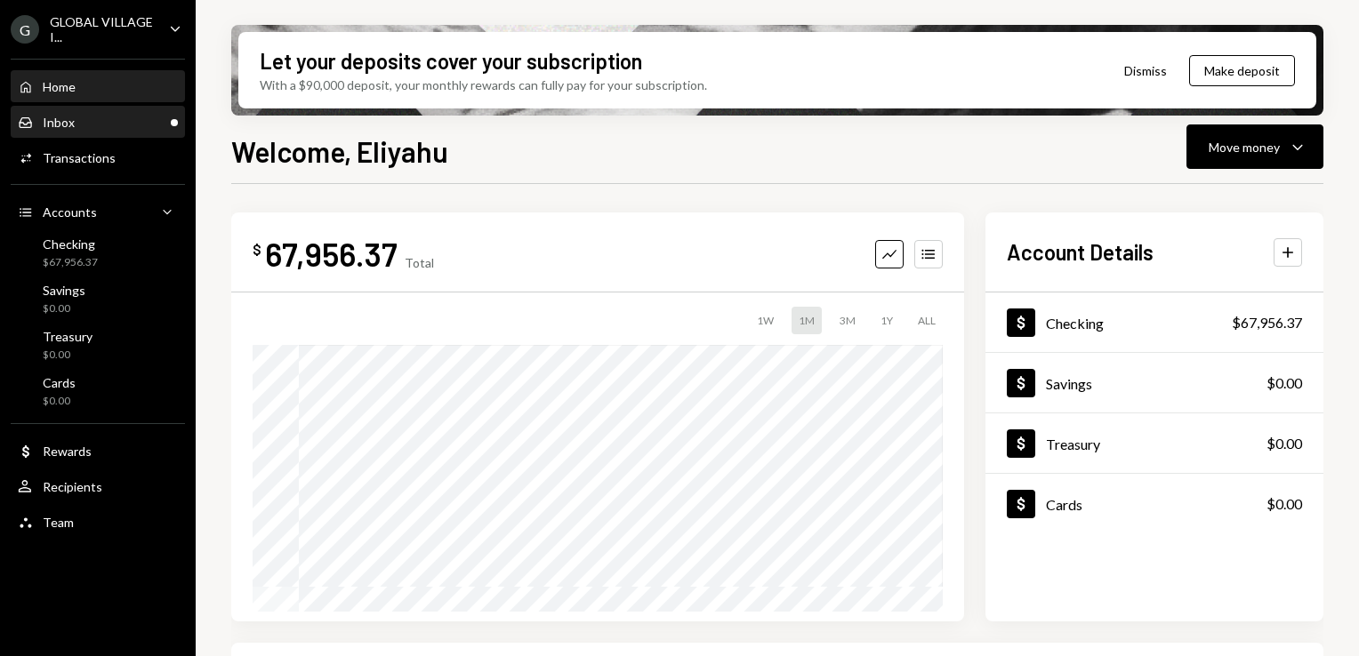
click at [83, 133] on div "Inbox Inbox" at bounding box center [98, 123] width 160 height 30
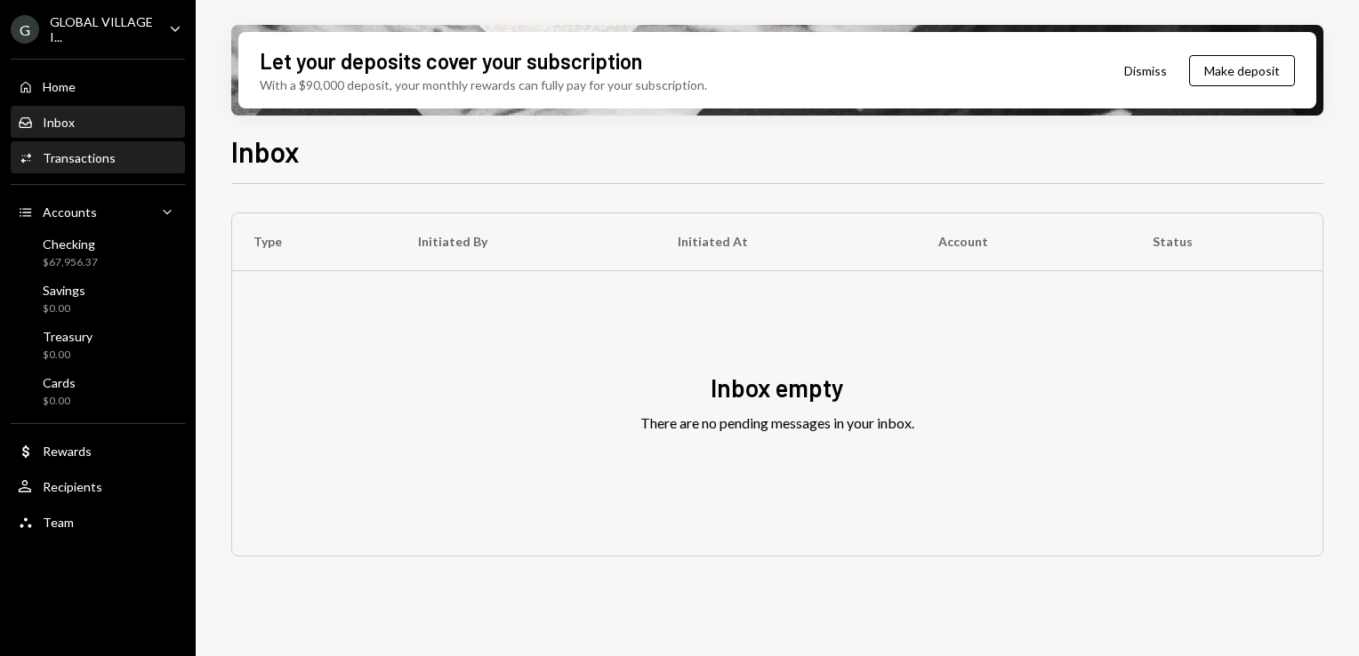
click at [82, 173] on div "Activities Transactions" at bounding box center [98, 158] width 160 height 30
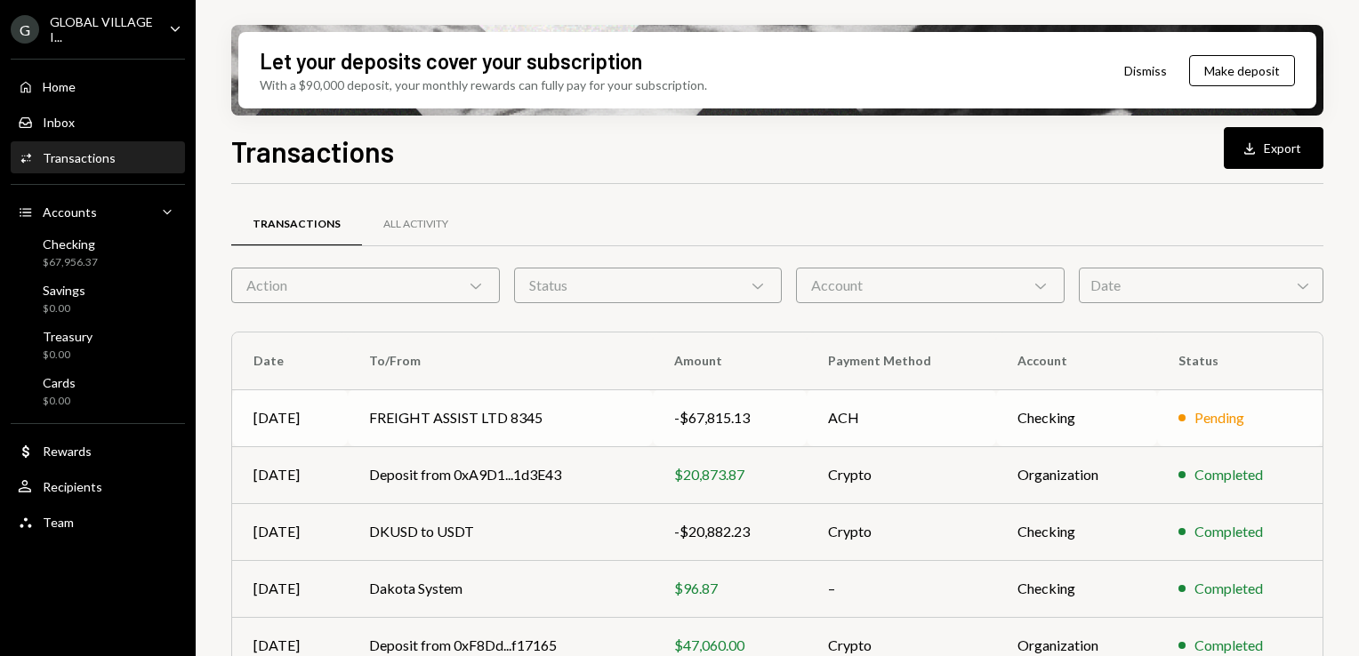
click at [479, 404] on td "FREIGHT ASSIST LTD 8345" at bounding box center [500, 417] width 305 height 57
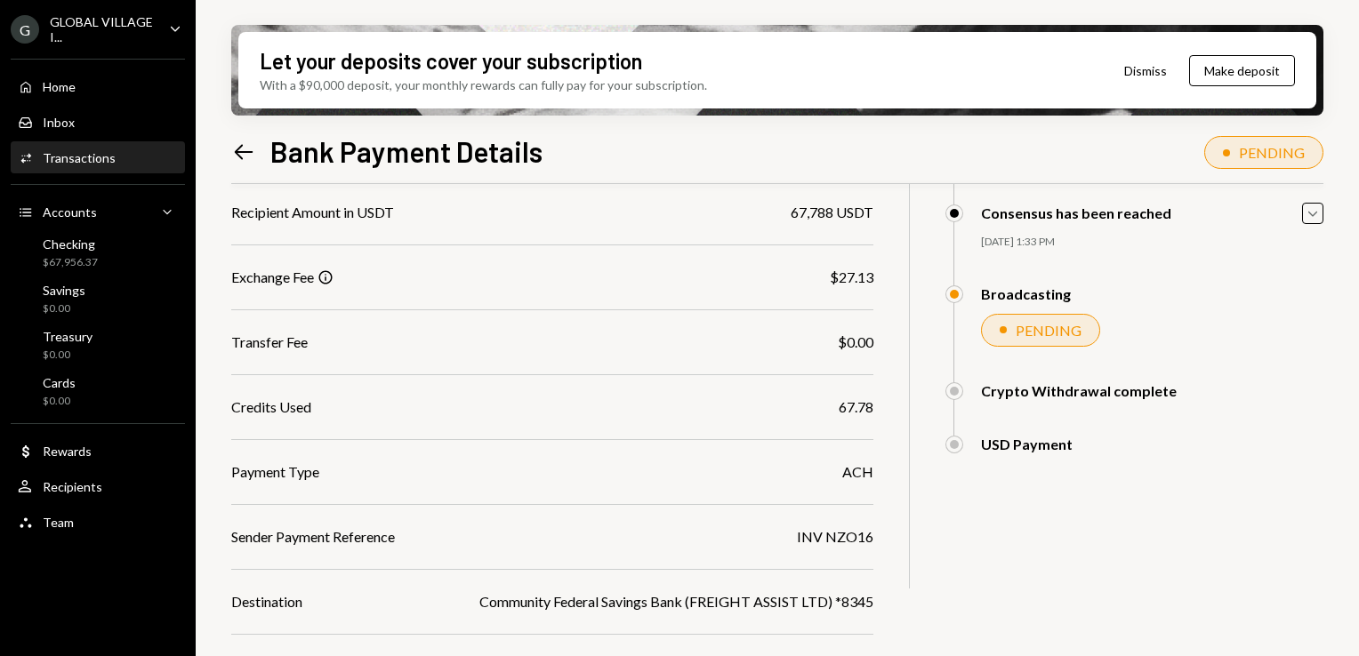
scroll to position [295, 0]
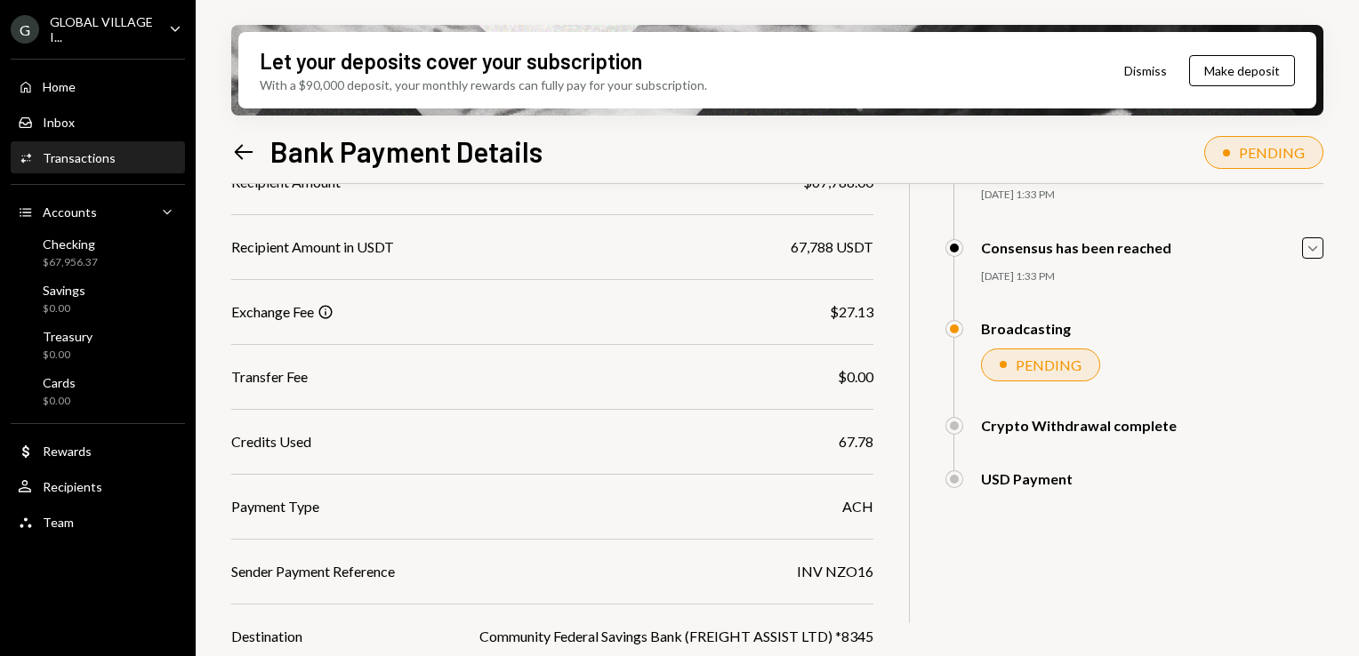
scroll to position [295, 0]
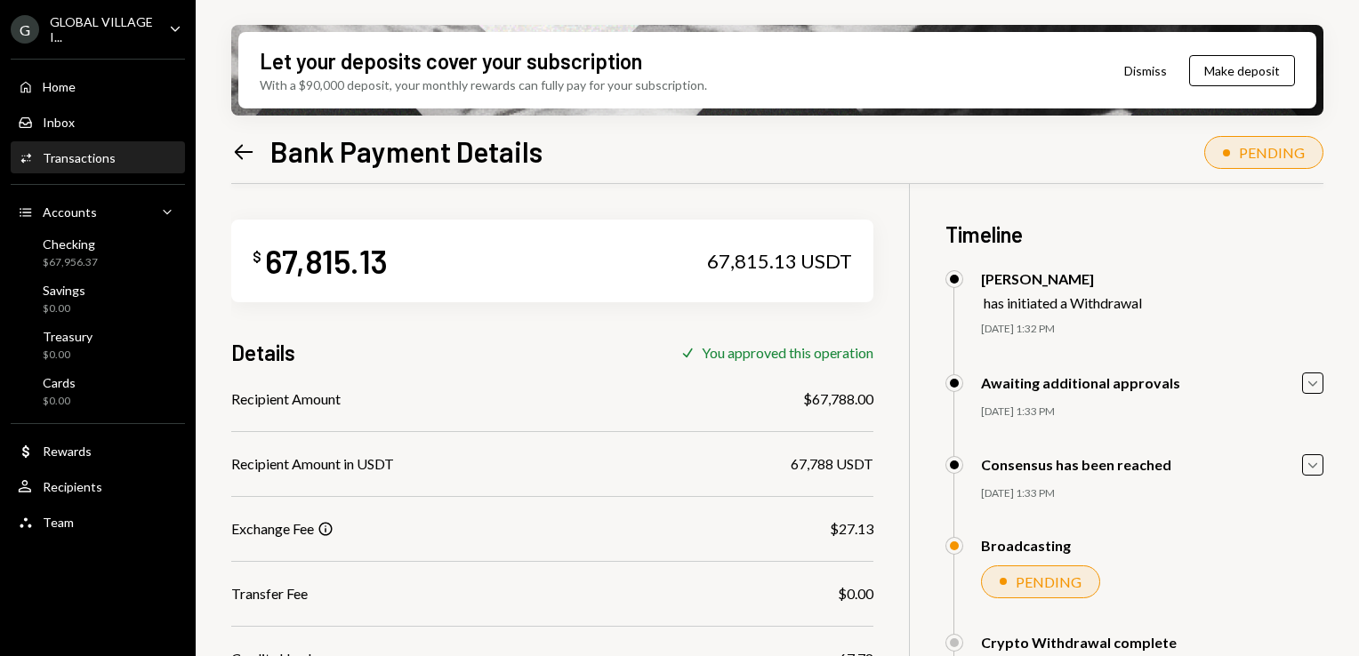
scroll to position [295, 0]
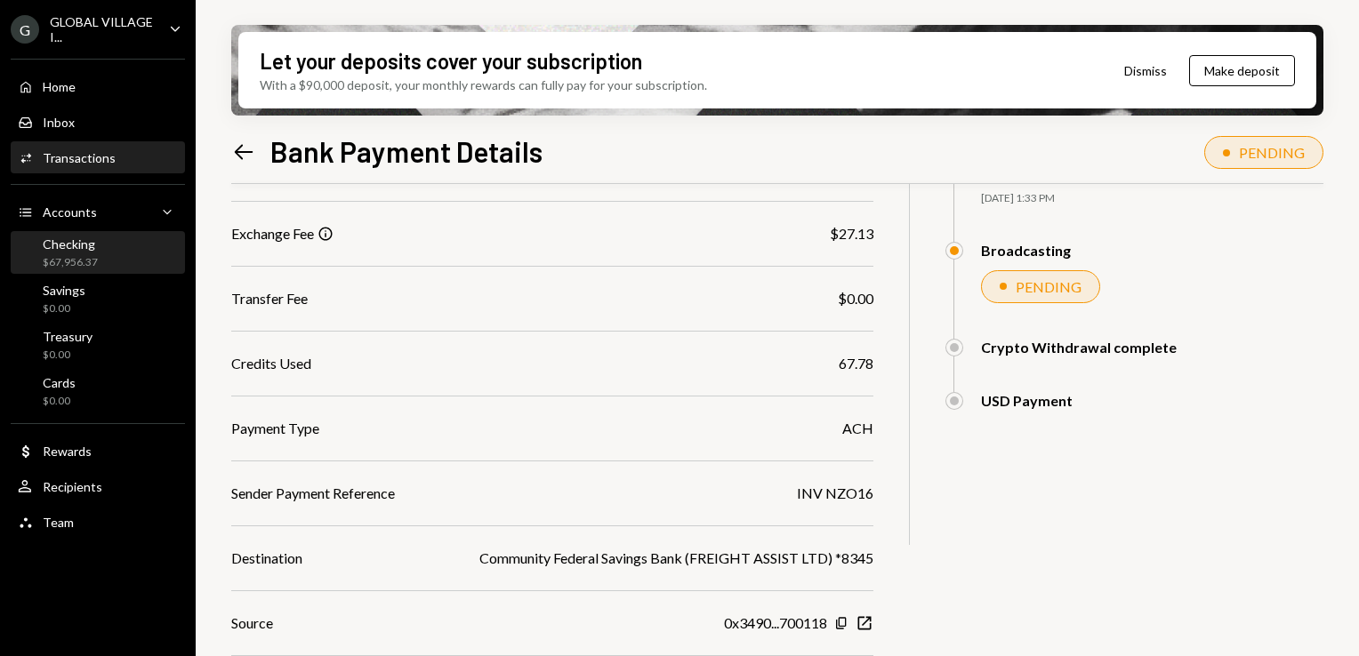
click at [72, 247] on div "Checking" at bounding box center [70, 244] width 55 height 15
